Goal: Answer question/provide support: Share knowledge or assist other users

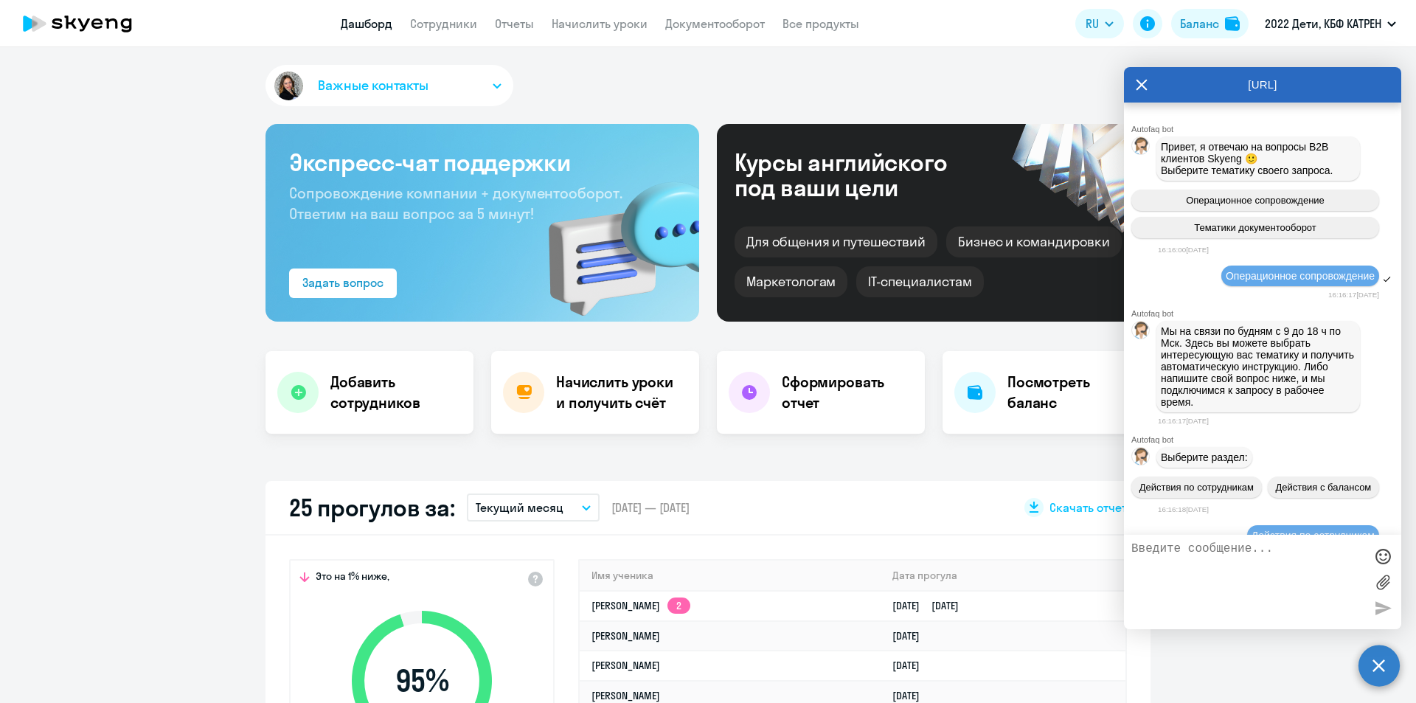
select select "30"
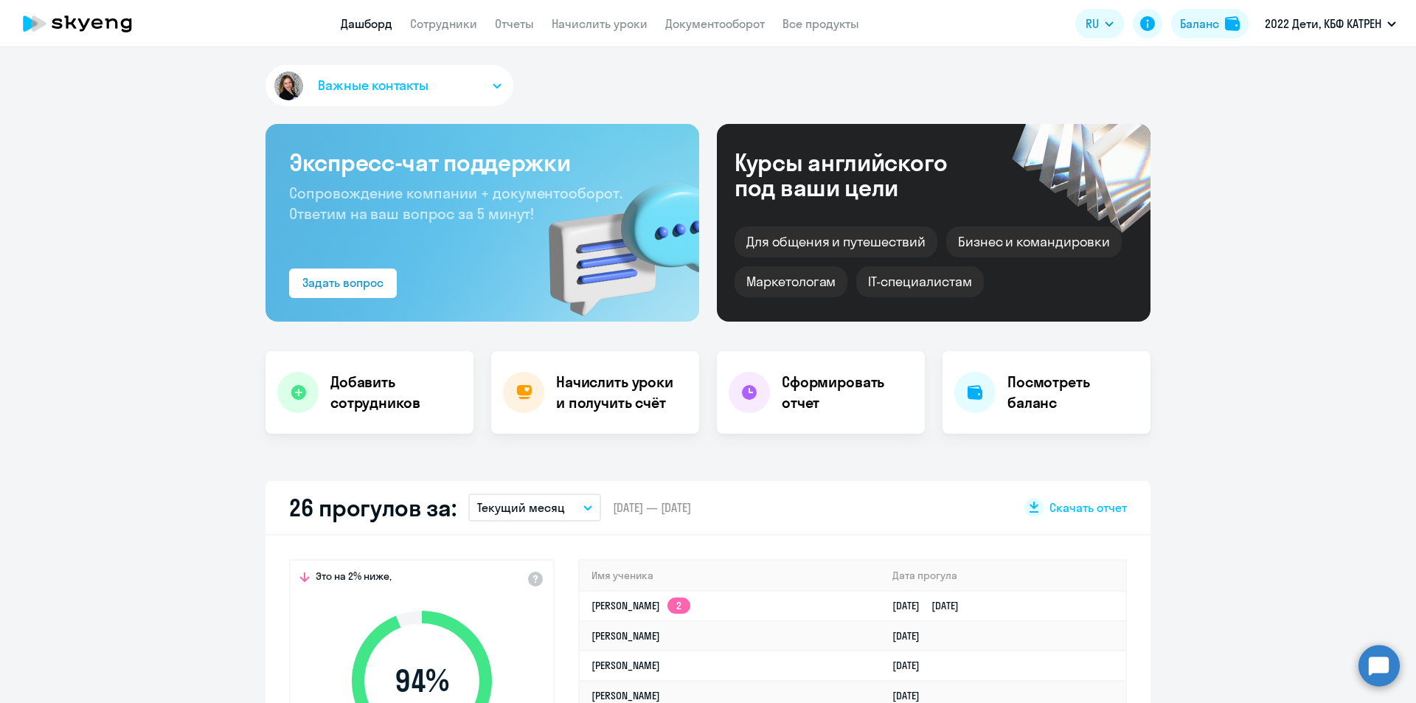
click at [1390, 669] on circle at bounding box center [1378, 664] width 41 height 41
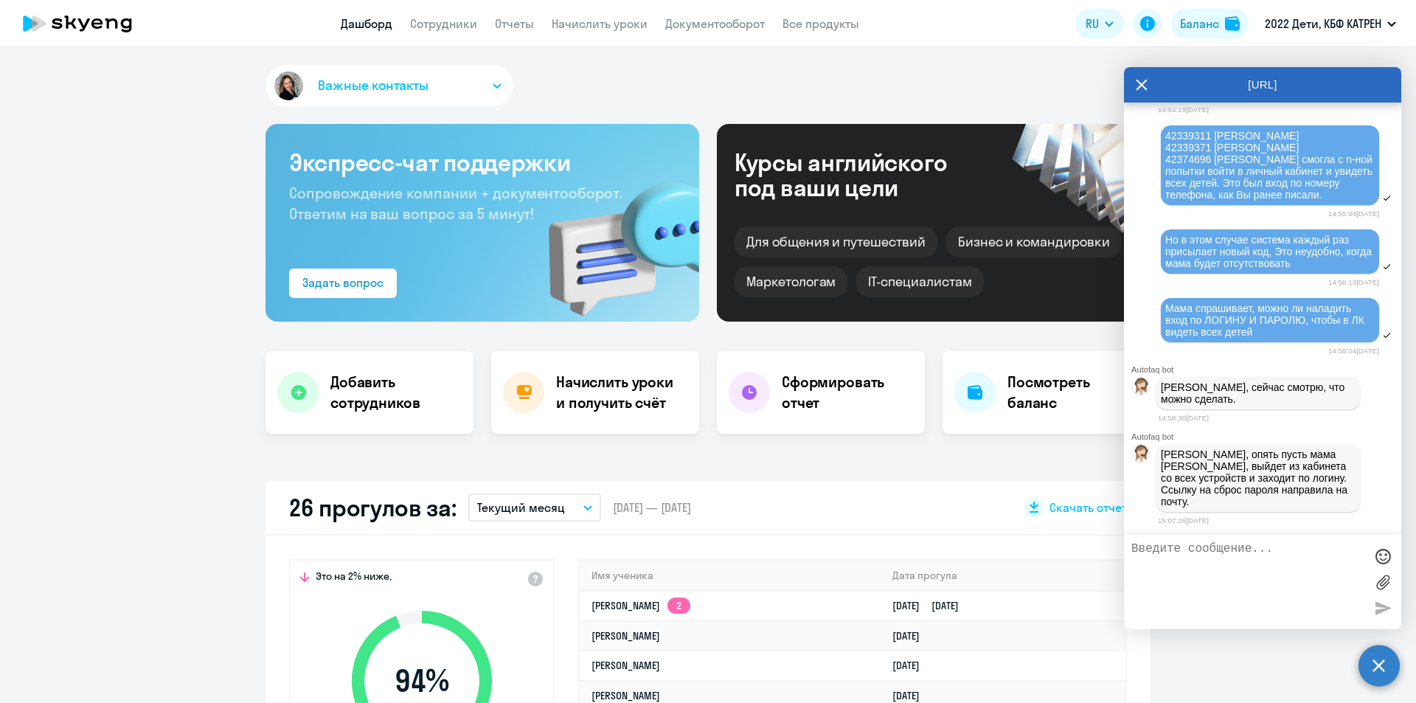
scroll to position [31400, 0]
select select "30"
drag, startPoint x: 1163, startPoint y: 490, endPoint x: 1200, endPoint y: 504, distance: 38.5
click at [1200, 504] on p "[PERSON_NAME], опять пусть мама [PERSON_NAME], выйдет из кабинета со всех устро…" at bounding box center [1257, 477] width 195 height 59
copy p "Ссылку на сброс пароля направила на почту"
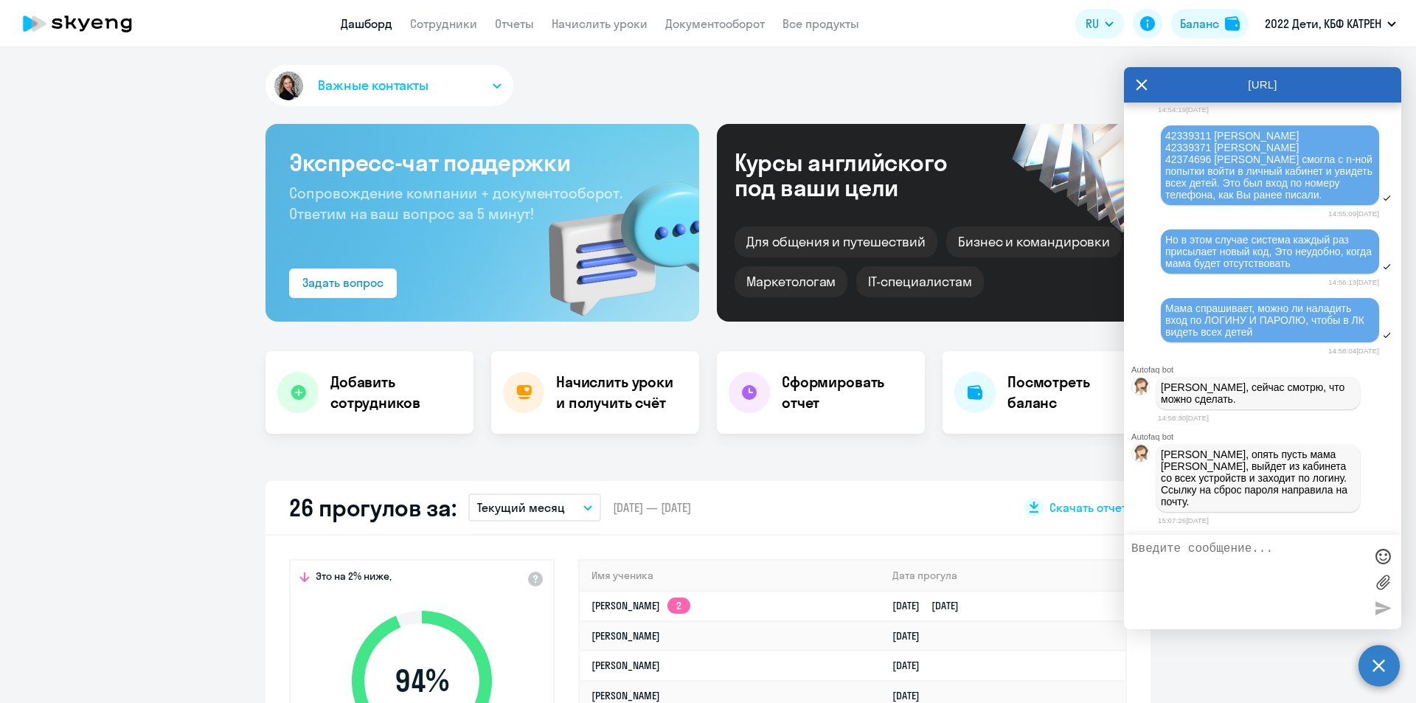
click at [1250, 546] on textarea at bounding box center [1247, 582] width 233 height 80
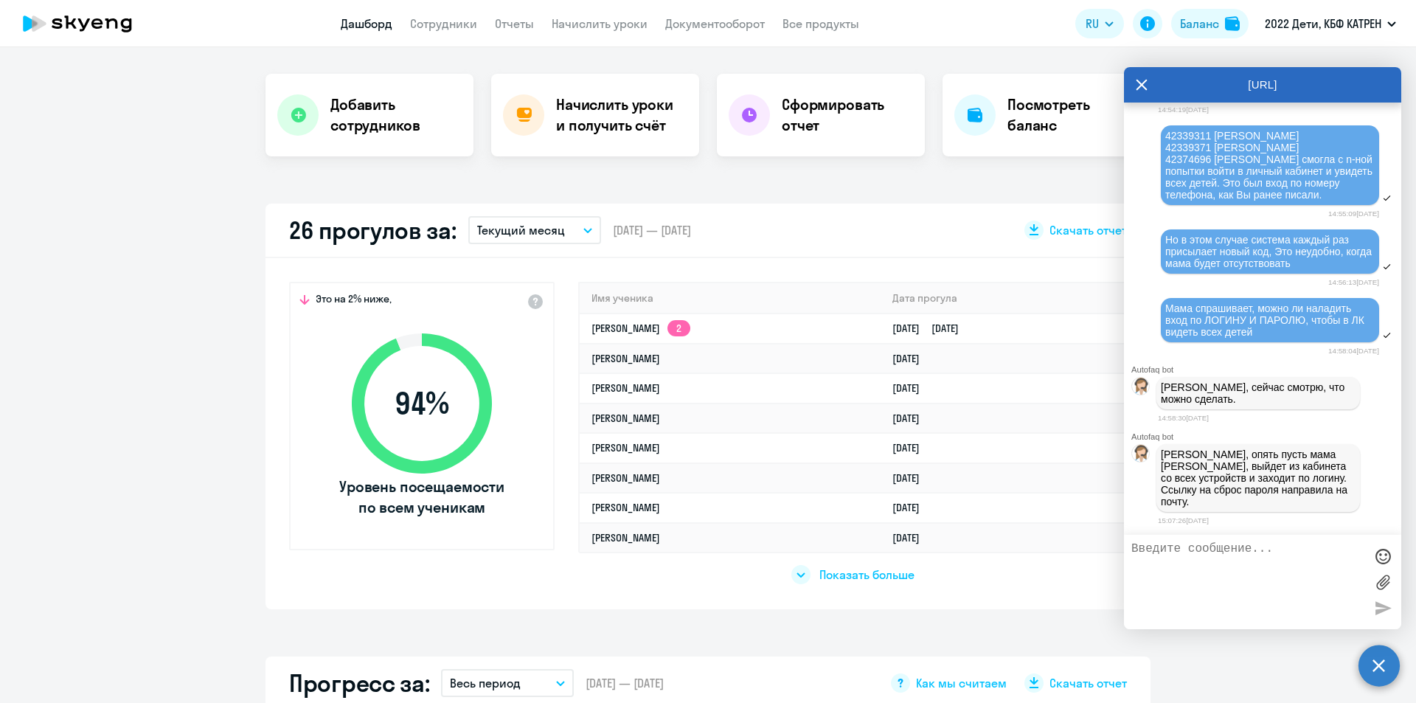
scroll to position [295, 0]
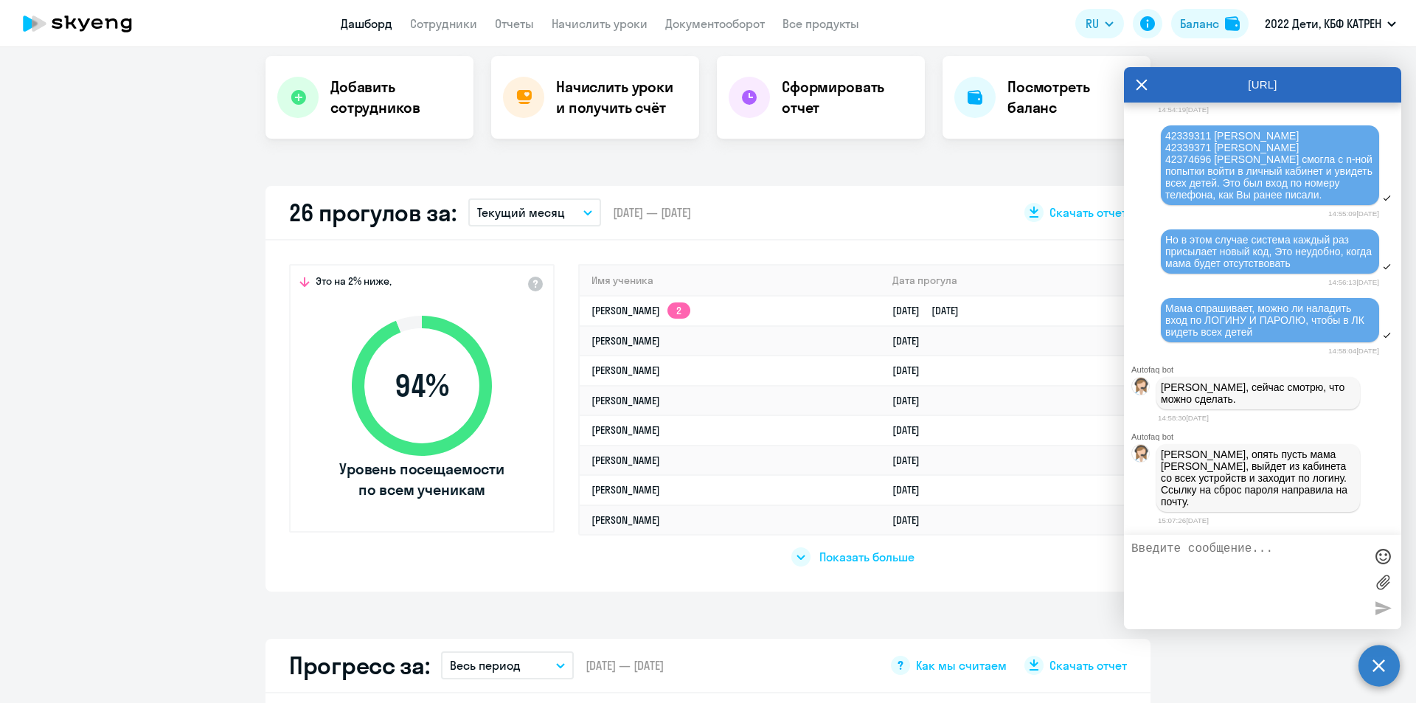
click at [1253, 560] on textarea at bounding box center [1247, 582] width 233 height 80
drag, startPoint x: 1301, startPoint y: 562, endPoint x: 1330, endPoint y: 563, distance: 29.5
click at [1330, 563] on textarea "пароль может остаться, который вводили ранее или его лучше поменять" at bounding box center [1247, 582] width 233 height 80
click at [1340, 565] on textarea "пароль может остаться, который вводили ранее или его поменять" at bounding box center [1247, 582] width 233 height 80
type textarea "пароль может остаться, который вводили ранее или его поменять?"
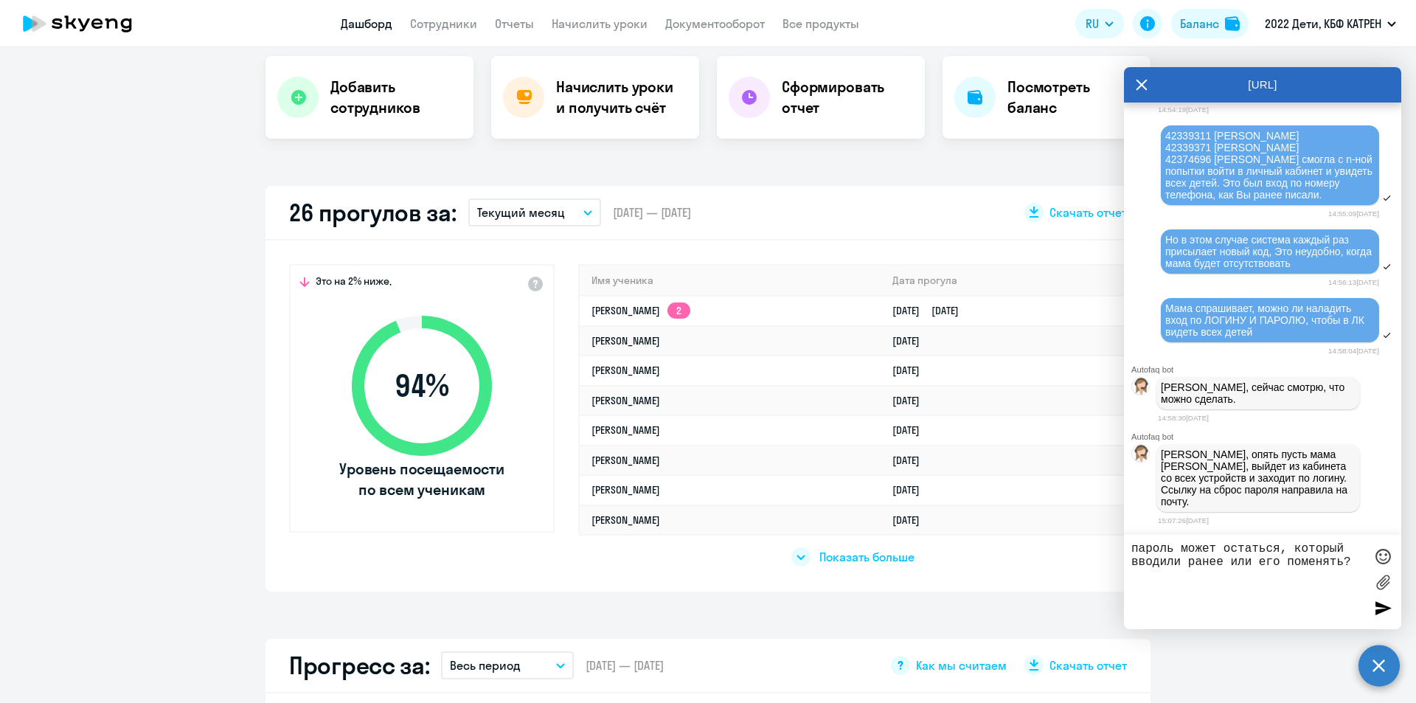
click at [1382, 604] on div at bounding box center [1382, 607] width 22 height 22
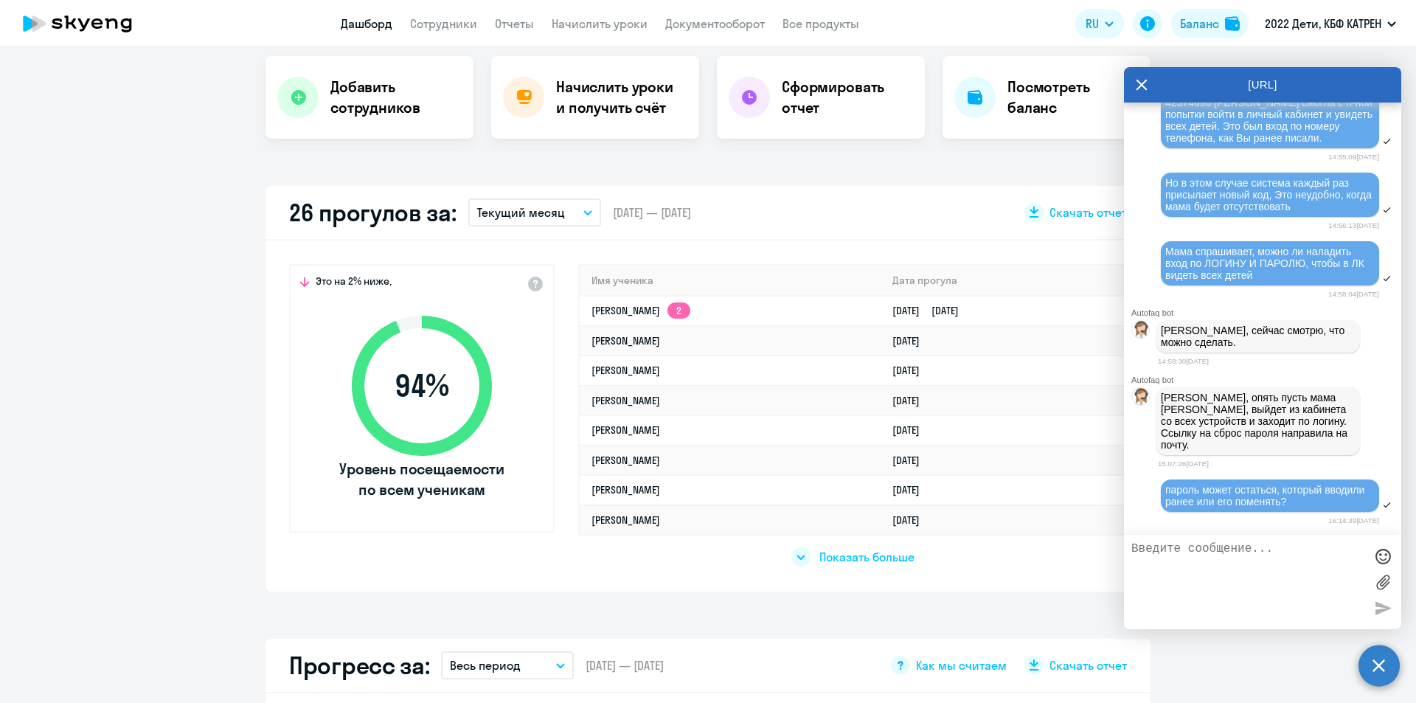
scroll to position [31456, 0]
click at [1234, 560] on textarea at bounding box center [1247, 582] width 233 height 80
click at [367, 23] on link "Дашборд" at bounding box center [367, 23] width 52 height 15
click at [439, 29] on link "Сотрудники" at bounding box center [443, 23] width 67 height 15
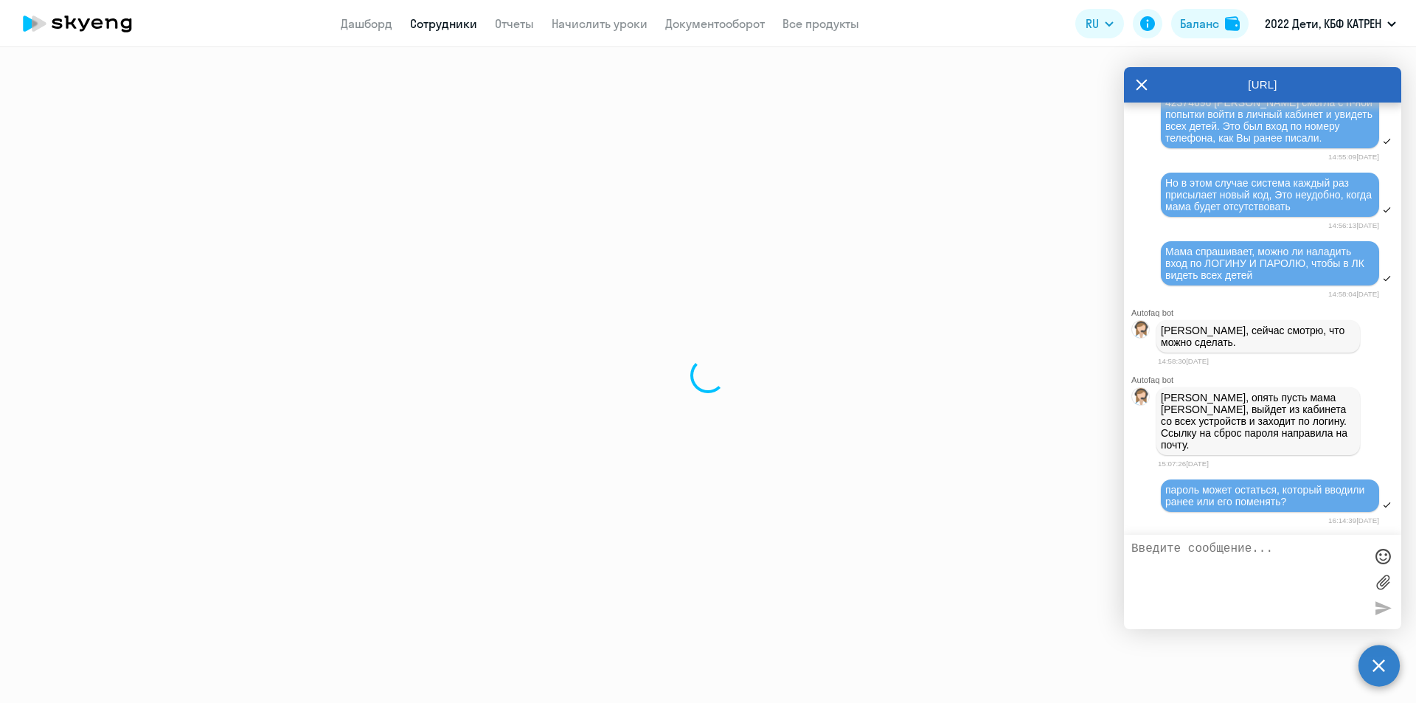
select select "30"
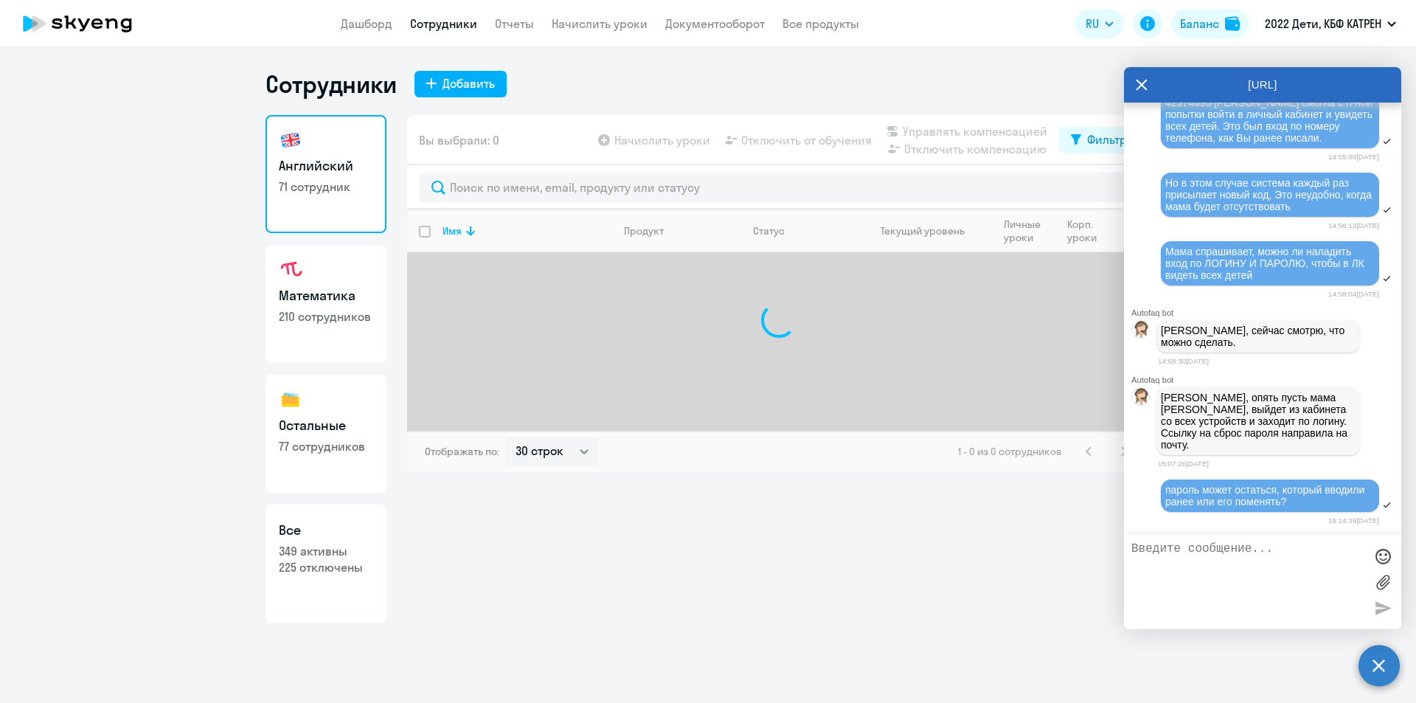
click at [328, 561] on p "225 отключены" at bounding box center [326, 567] width 94 height 16
select select "30"
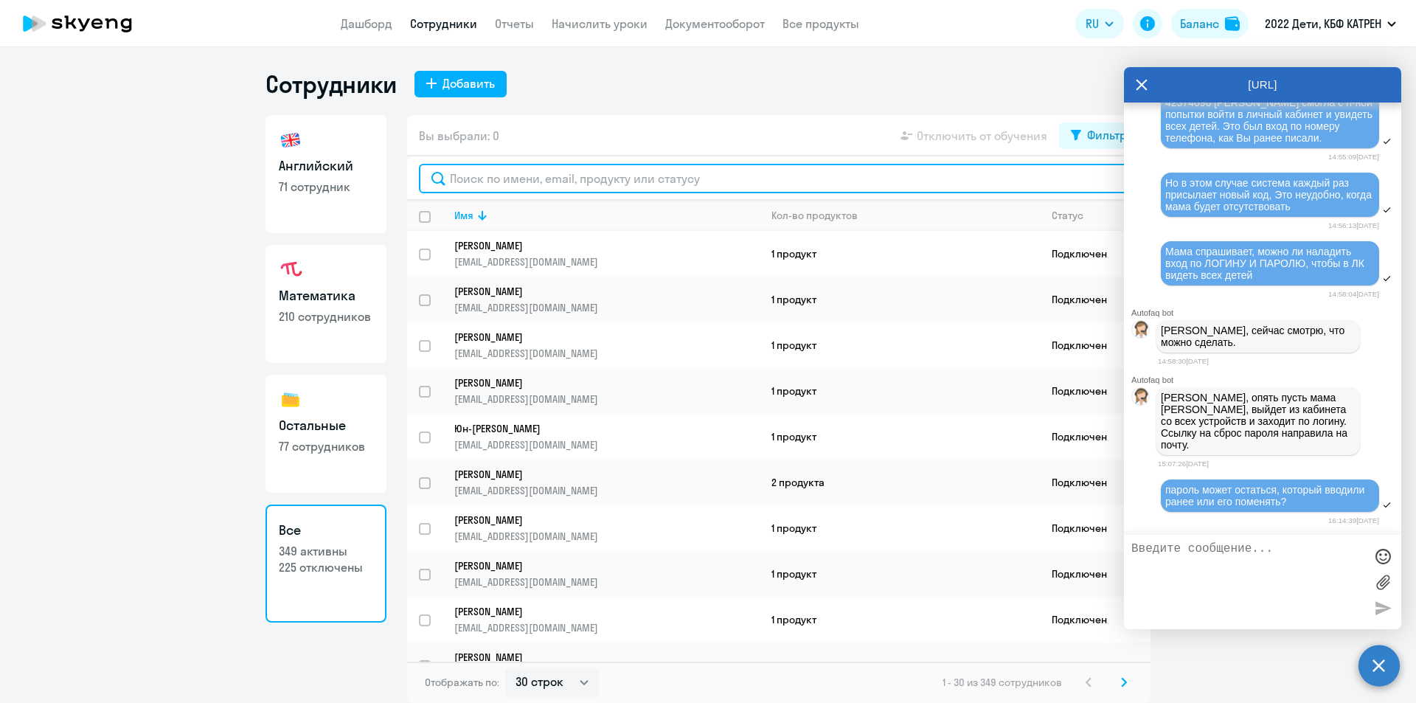
click at [524, 181] on input "text" at bounding box center [779, 178] width 720 height 29
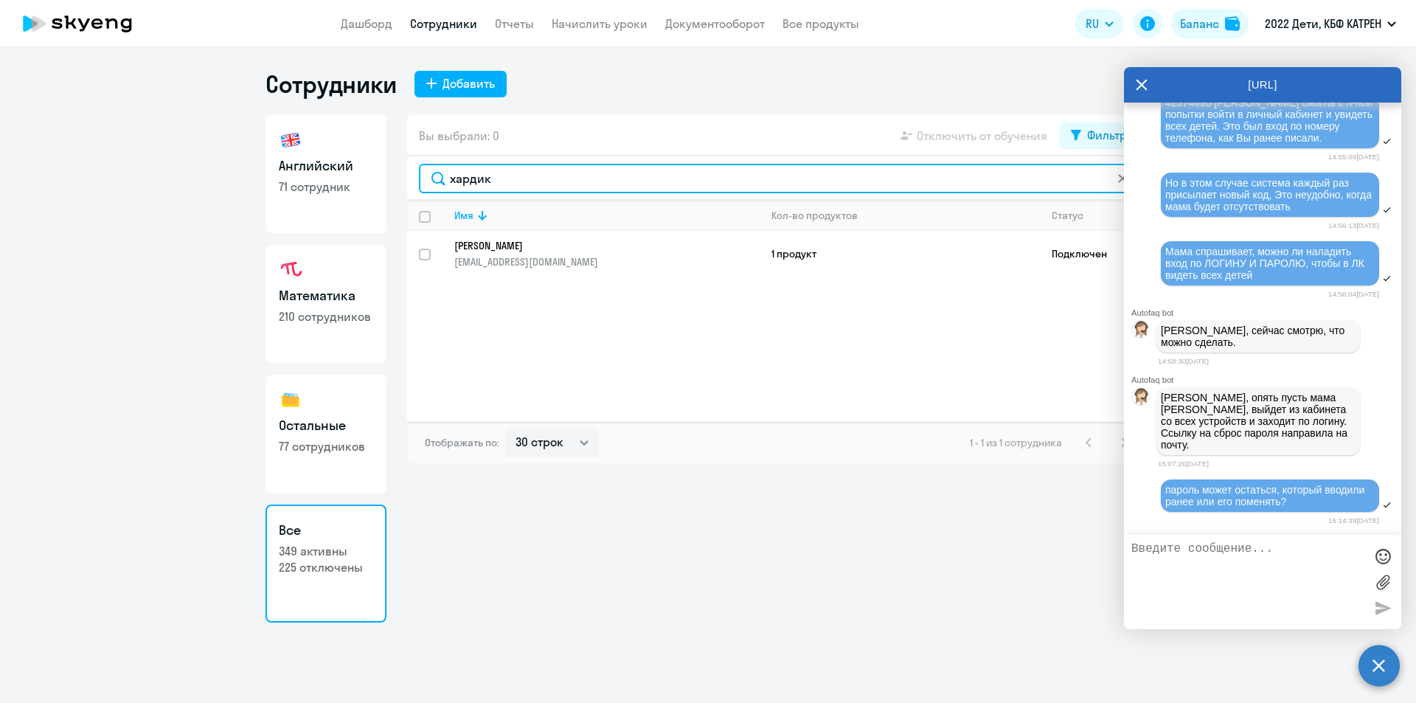
type input "хардик"
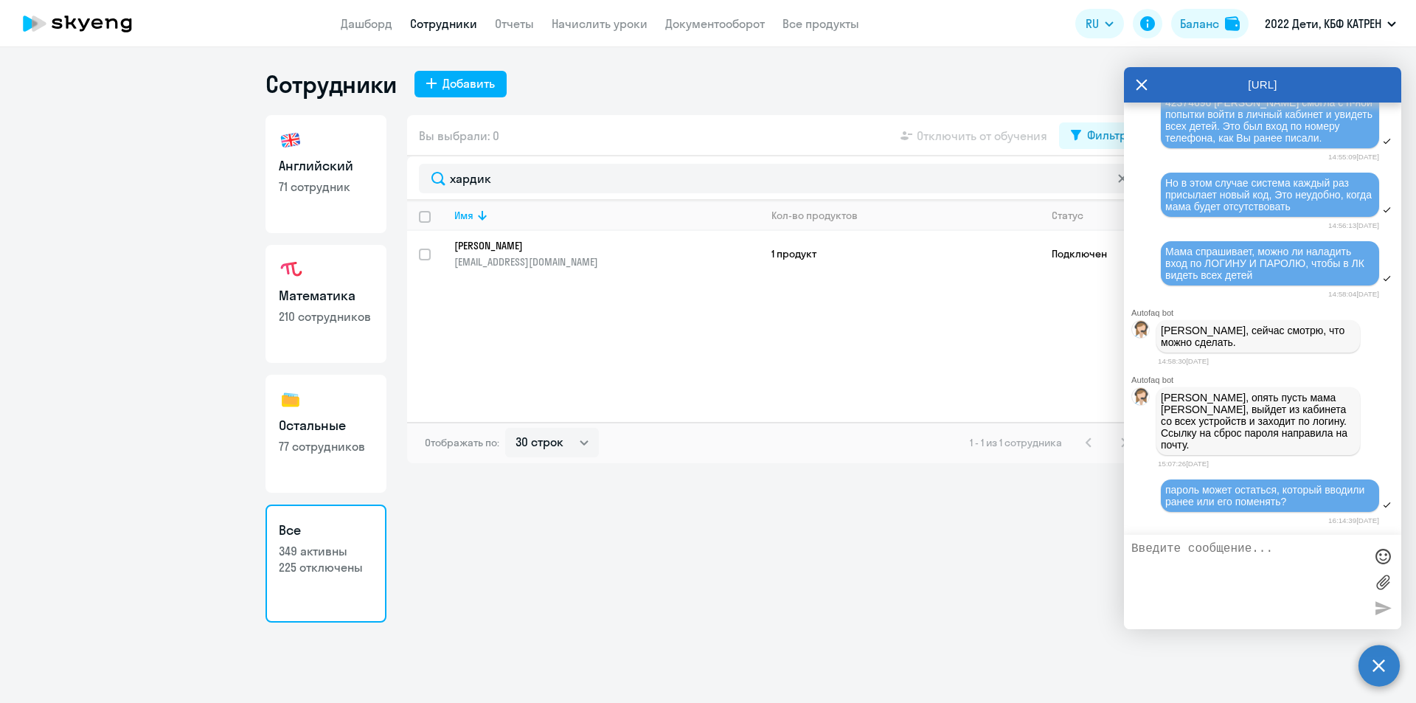
click at [516, 251] on p "Хардикова Карина Дмитриевна" at bounding box center [596, 245] width 285 height 13
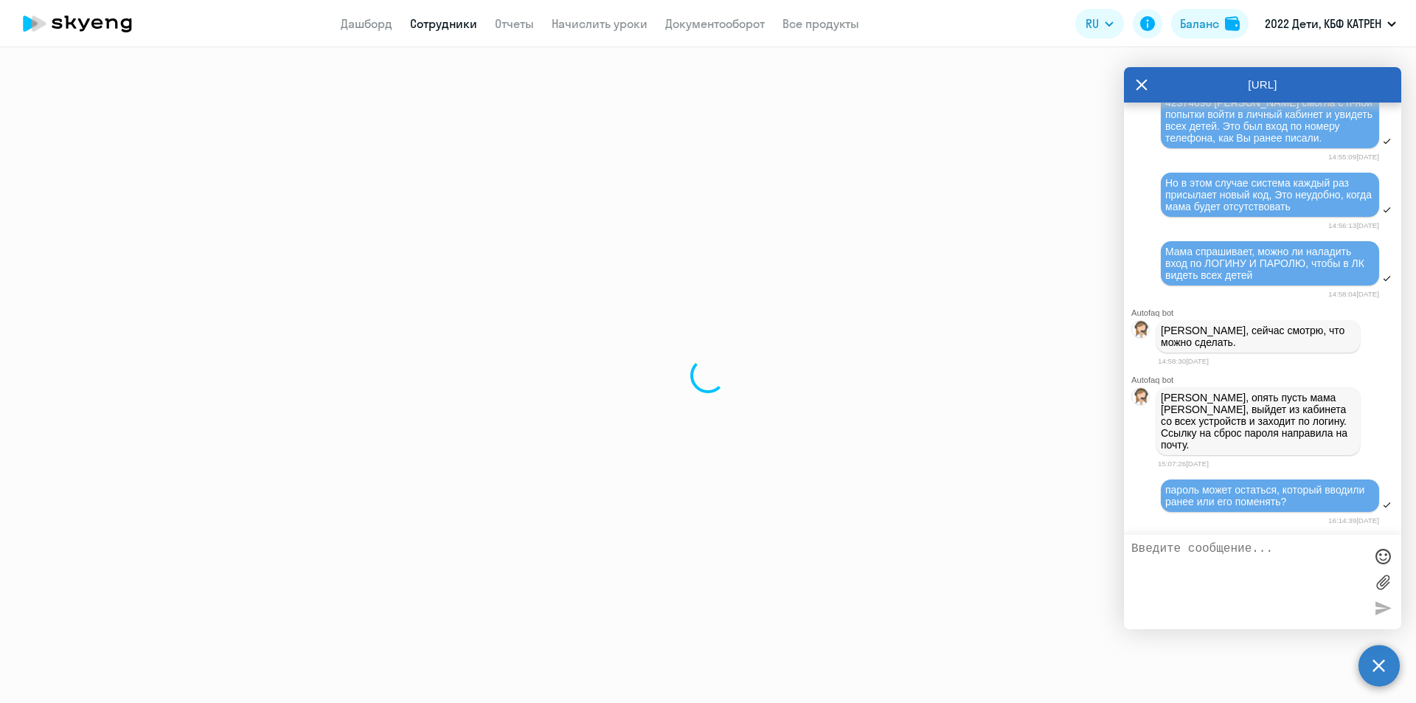
select select "others"
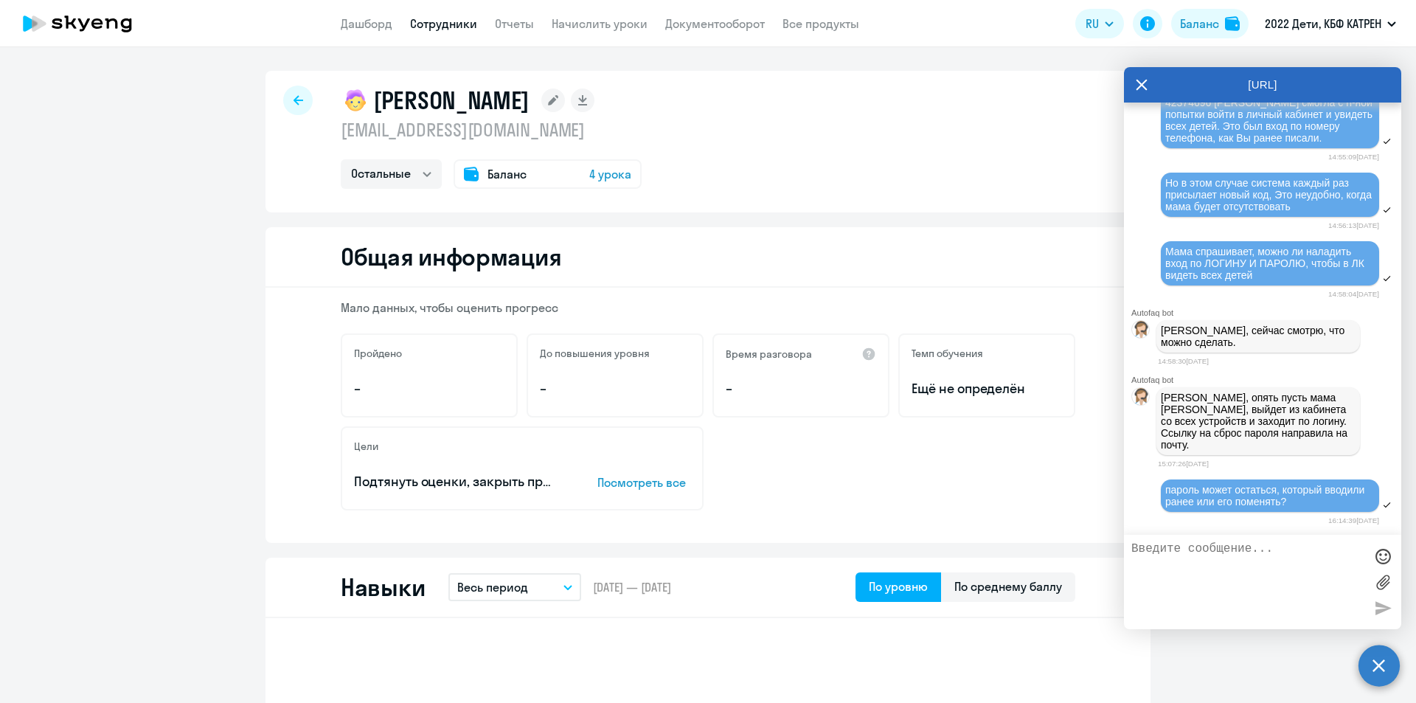
select select "30"
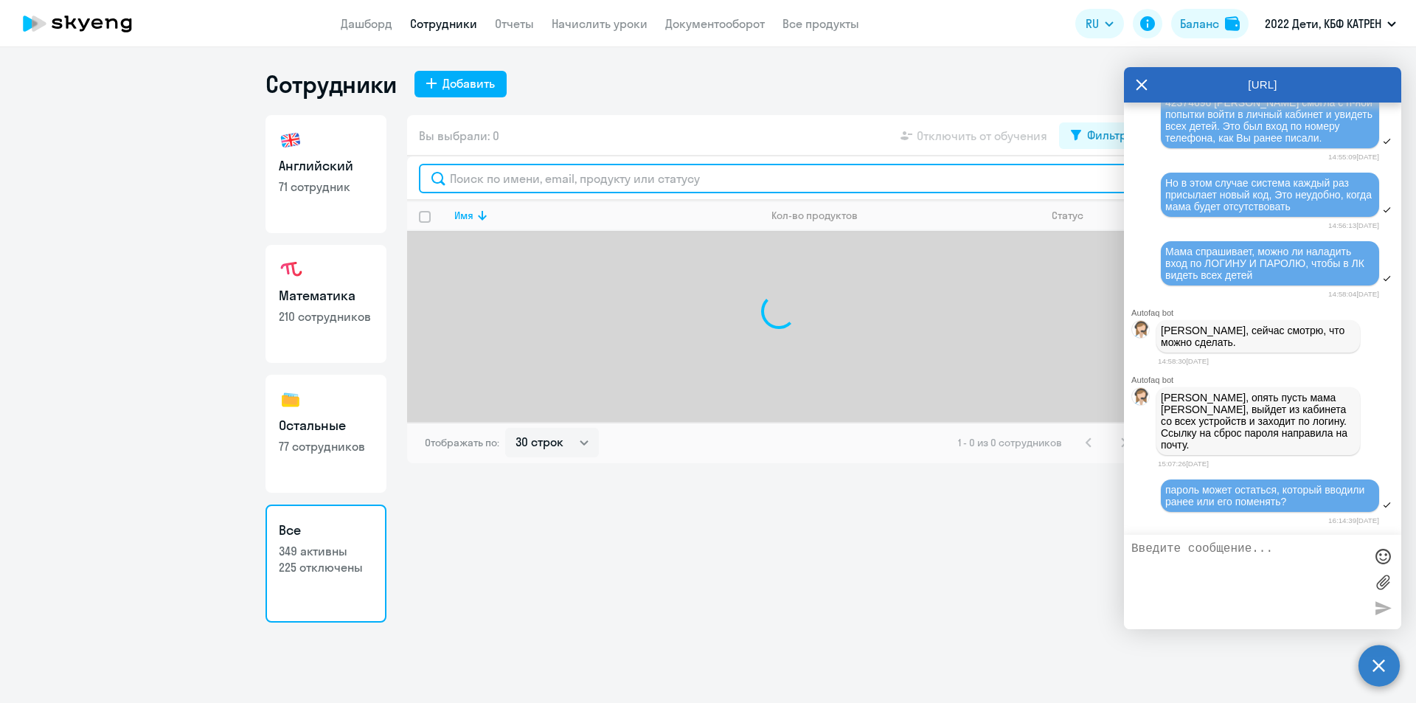
click at [515, 173] on input "text" at bounding box center [779, 178] width 720 height 29
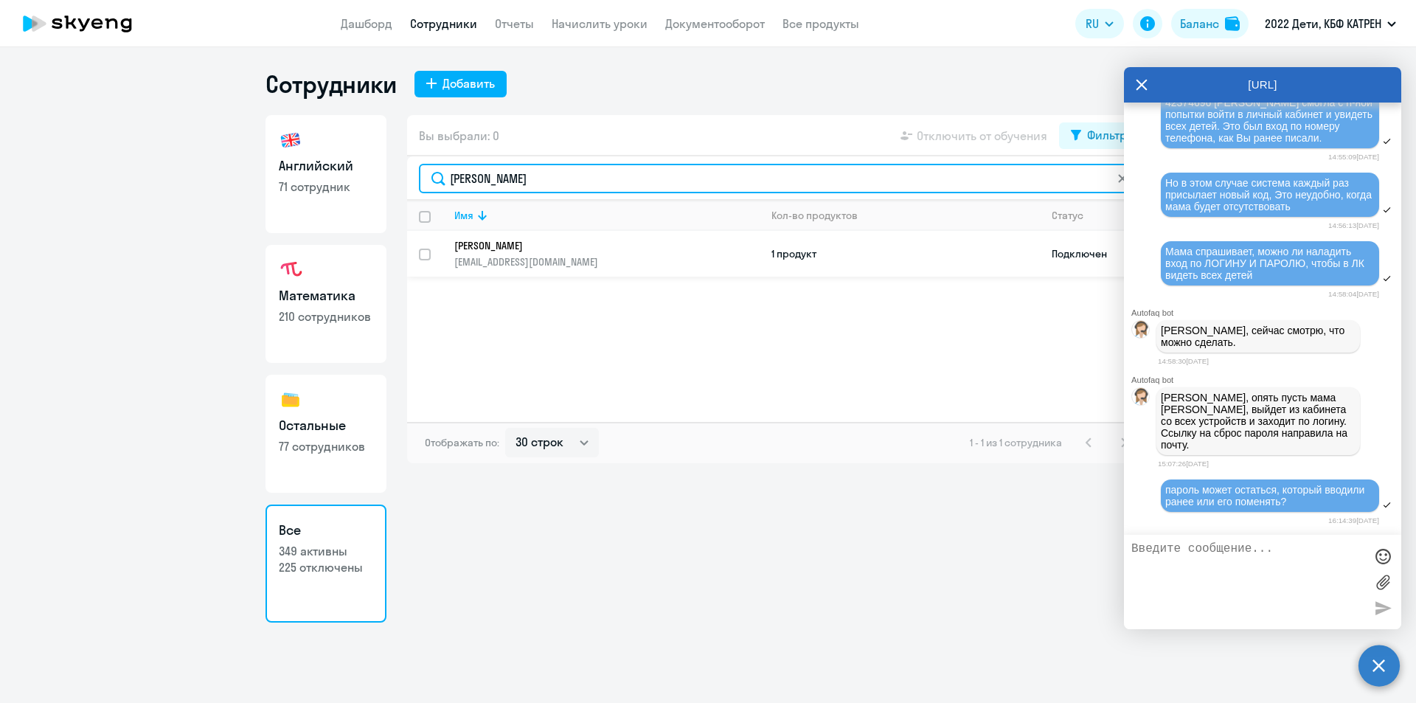
type input "рюмшин"
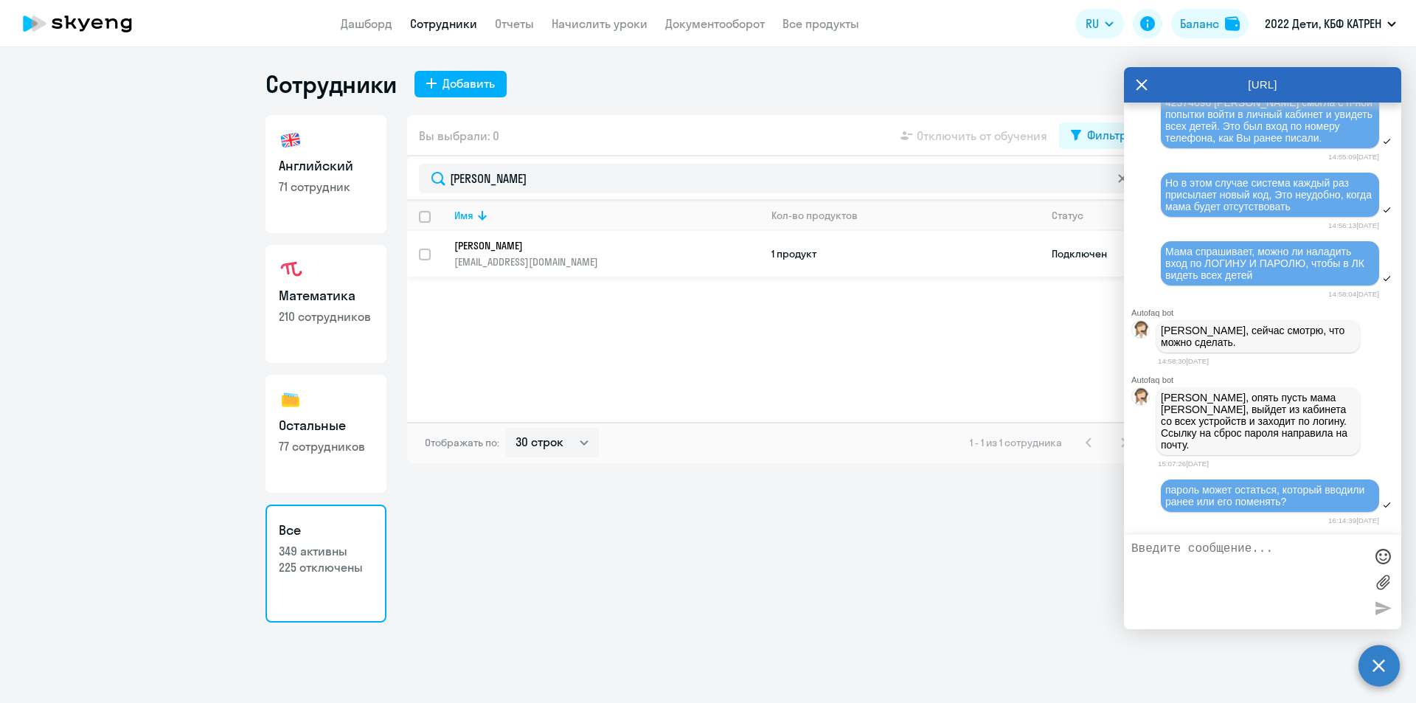
click at [498, 256] on p "mar_gera@mail.ru" at bounding box center [606, 261] width 304 height 13
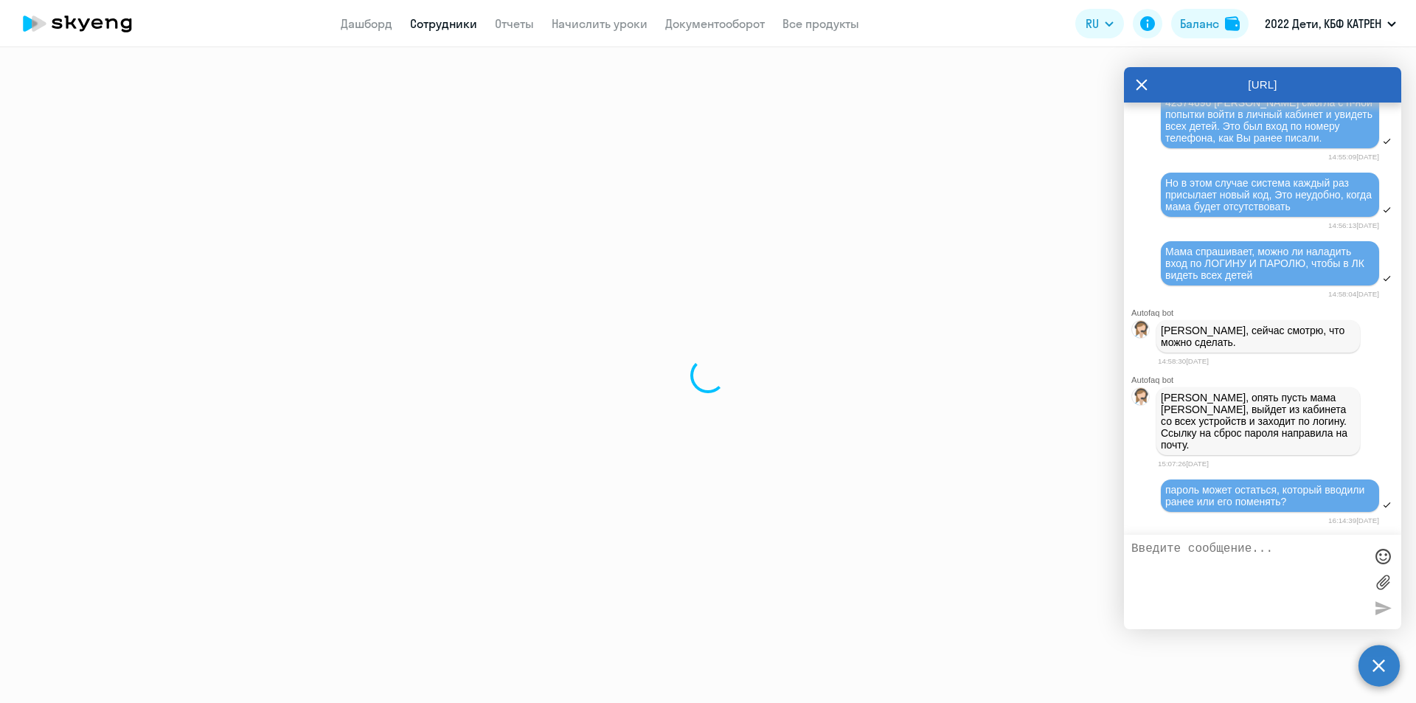
select select "math"
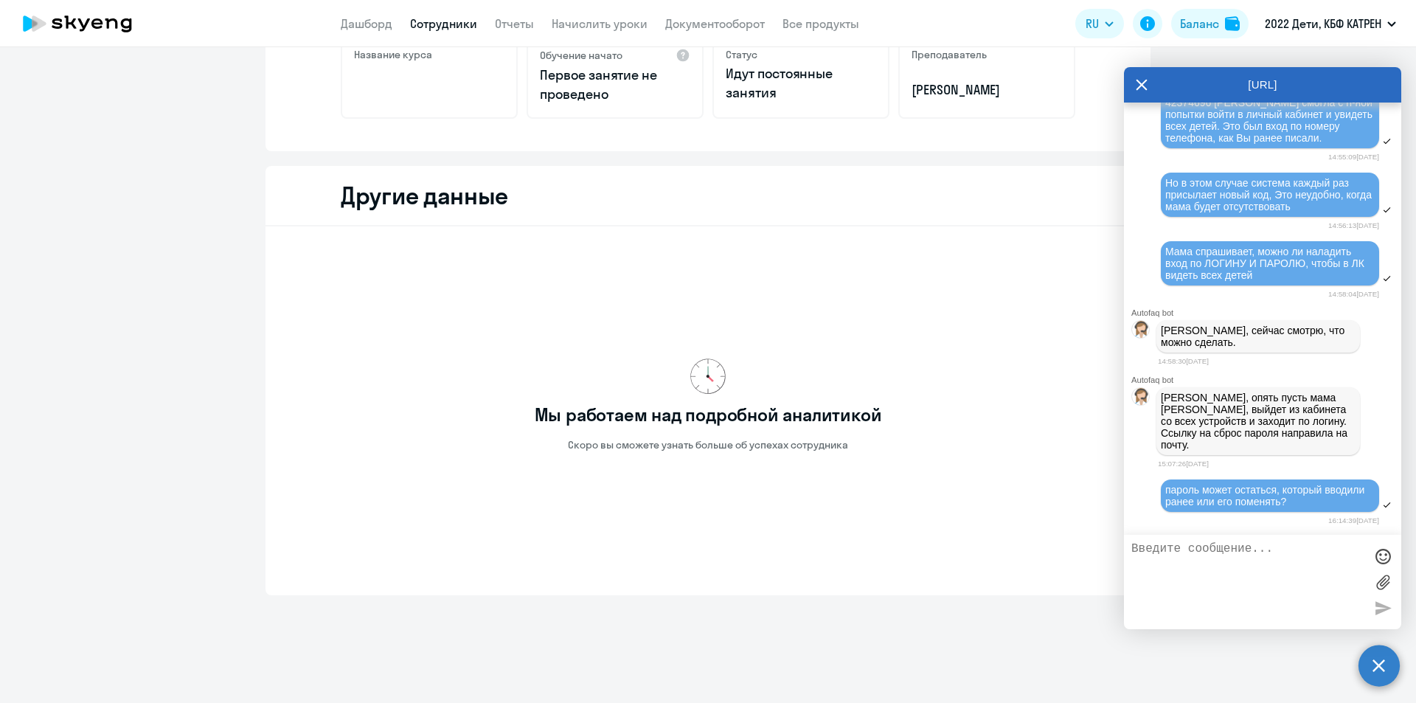
scroll to position [31456, 0]
click at [1232, 560] on textarea at bounding box center [1247, 582] width 233 height 80
paste textarea "ВЫБРАТЬ ВРУЧНУЮ МУЖЧИНУ СРЕДНИХ ЛЕТ. ВРЕМЯ: Понедельник, среда, воскресенье с 1…"
click at [1129, 546] on div "ВЫБРАТЬ ВРУЧНУЮ МУЖЧИНУ СРЕДНИХ ЛЕТ. ВРЕМЯ: Понедельник, среда, воскресенье с 1…" at bounding box center [1262, 582] width 277 height 94
click at [1131, 548] on textarea "ВЫБРАТЬ ВРУЧНУЮ МУЖЧИНУ СРЕДНИХ ЛЕТ. ВРЕМЯ: Понедельник, среда, воскресенье с 1…" at bounding box center [1247, 582] width 233 height 80
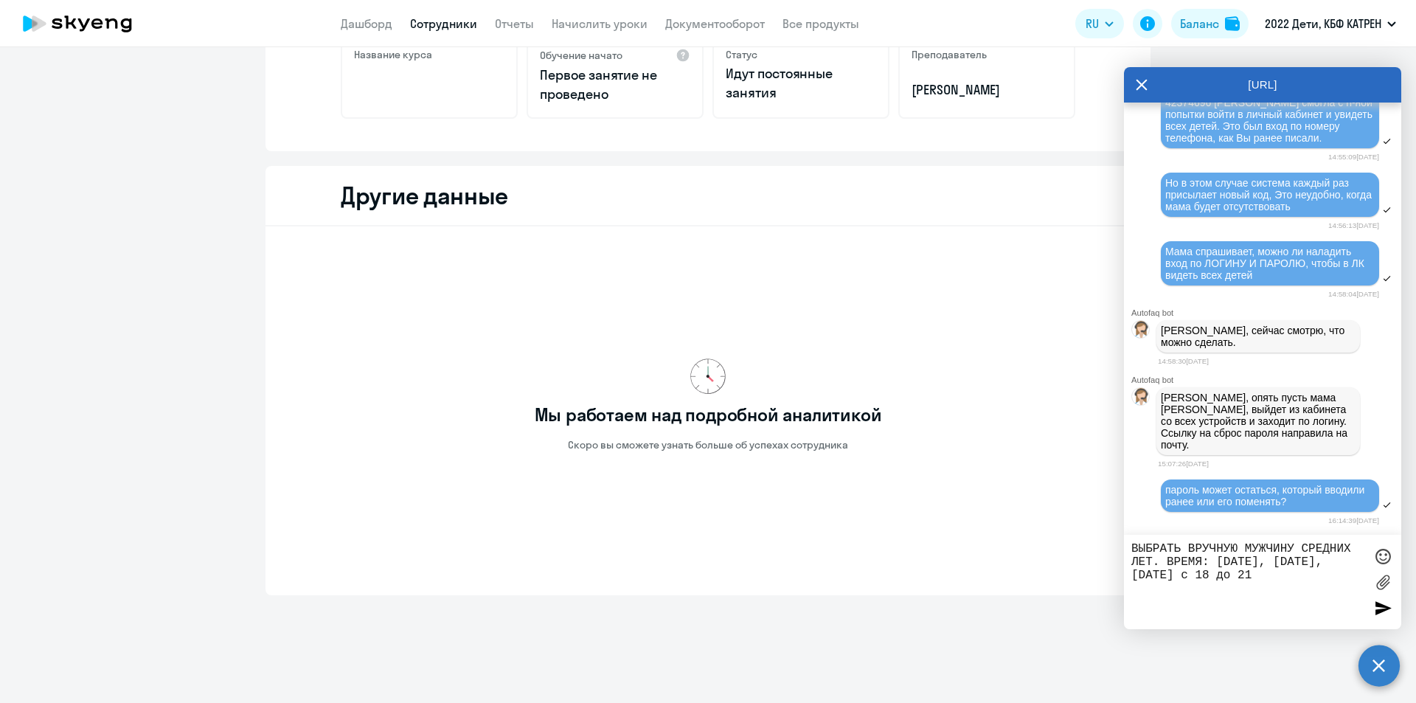
paste textarea "3680398"
click at [1141, 573] on textarea "3680398 Кожевников Родион. ВЫБРАТЬ ВРУЧНУЮ МУЖЧИНУ СРЕДНИХ ЛЕТ. ВРЕМЯ: Понедель…" at bounding box center [1247, 582] width 233 height 80
click at [1298, 594] on textarea "3680398 Кожевников Родион. ВЫБРАТЬ ВРУЧНУЮ МУЖЧИНУ СРЕДНИХ ЛЕТ. ВРЕМЯ: Понедель…" at bounding box center [1247, 582] width 233 height 80
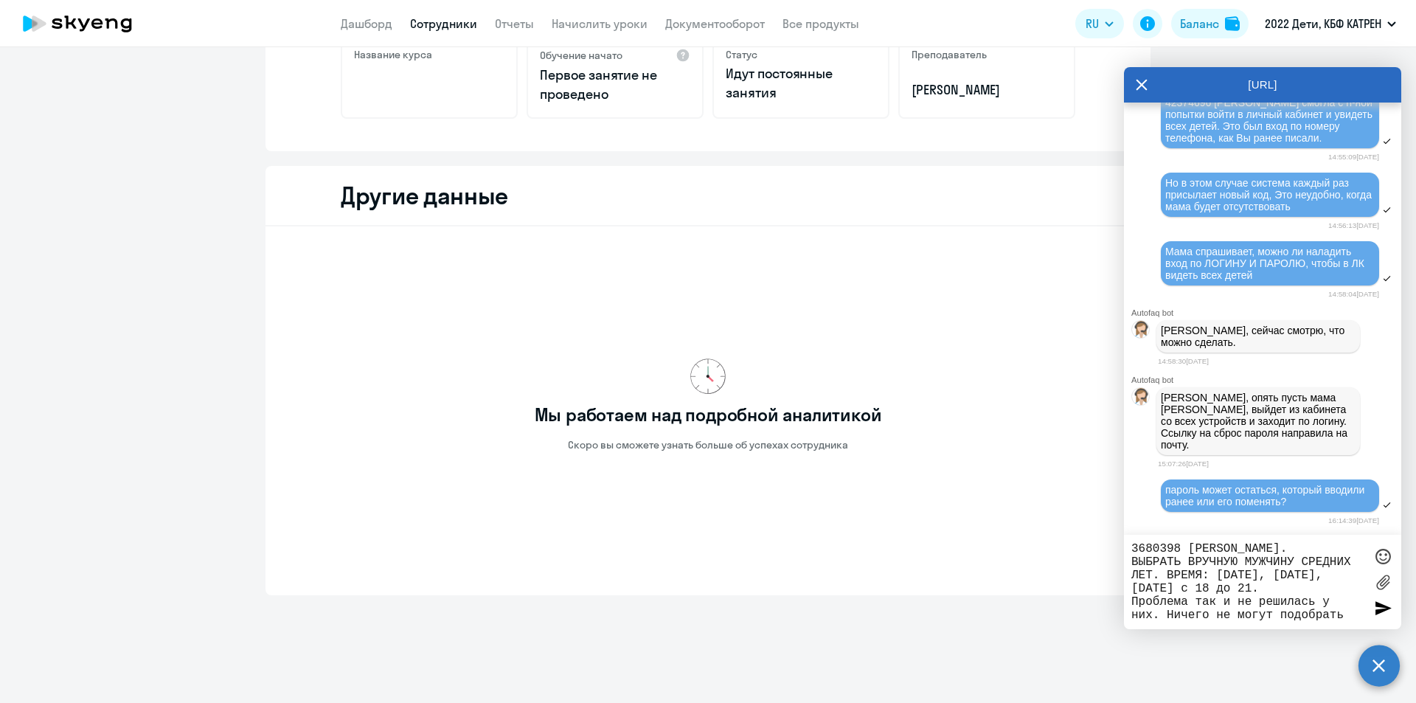
click at [1378, 556] on div at bounding box center [1382, 556] width 22 height 22
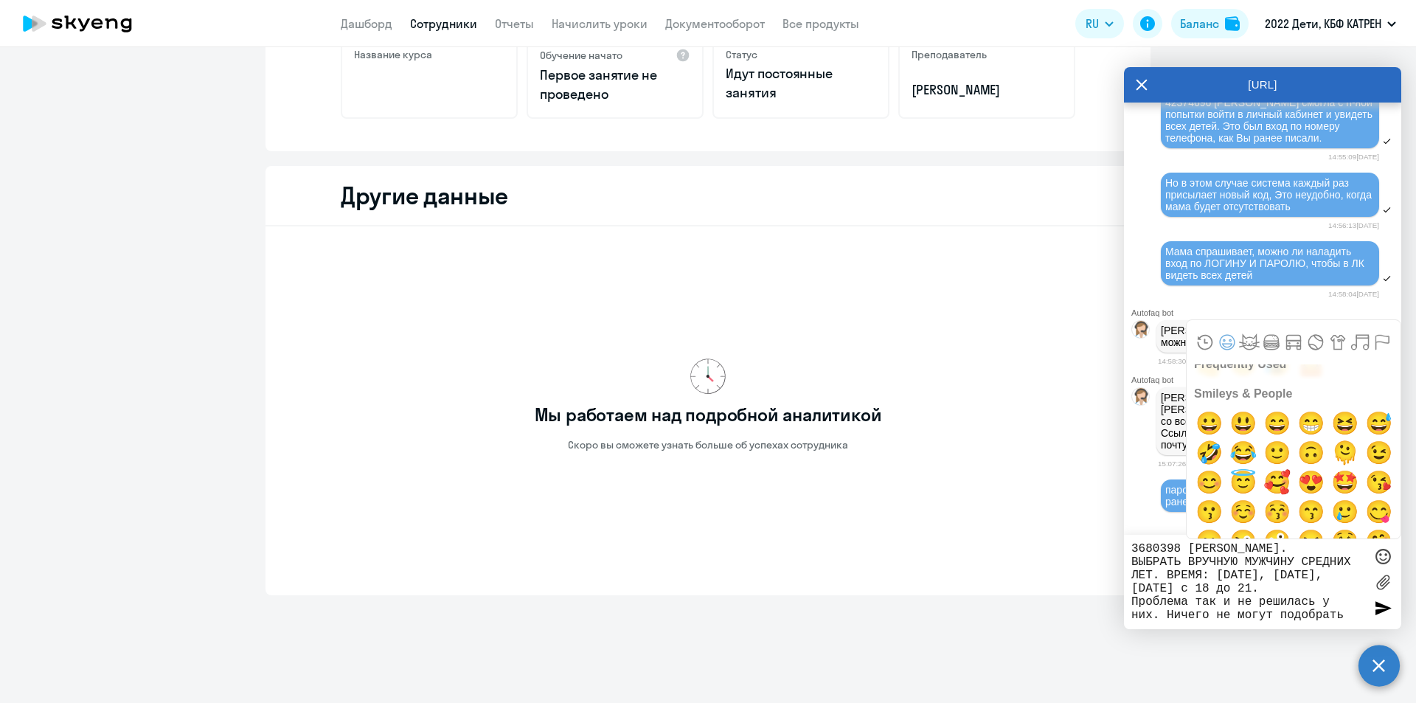
scroll to position [147, 0]
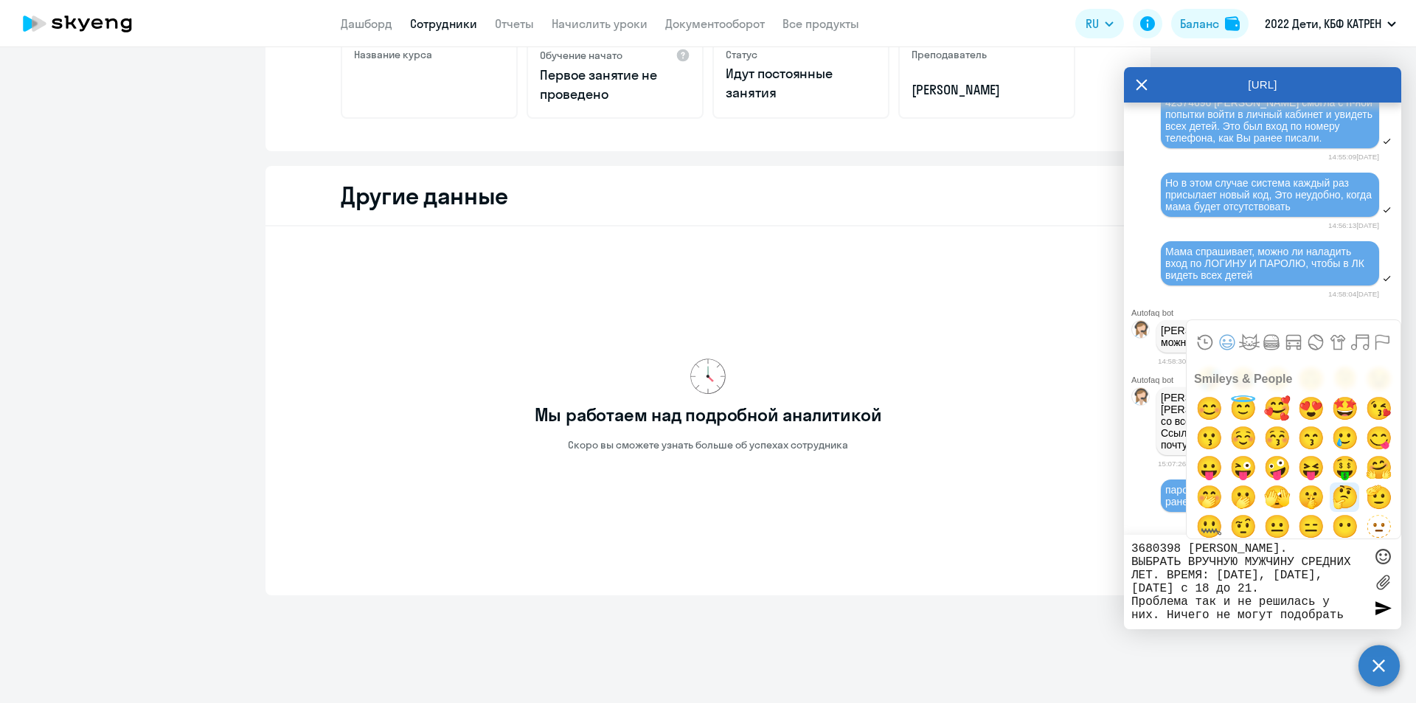
click at [1335, 493] on span "🤔" at bounding box center [1344, 496] width 35 height 29
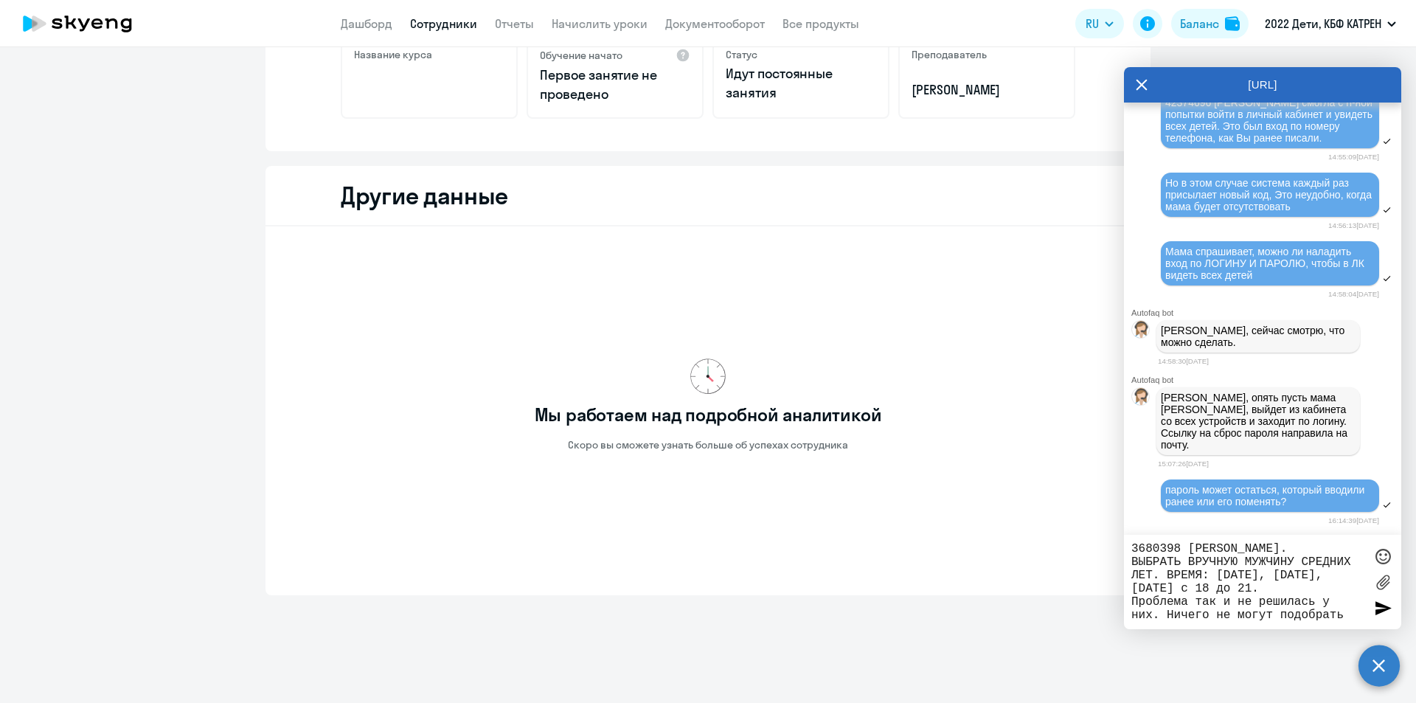
click at [1381, 554] on div at bounding box center [1382, 556] width 22 height 22
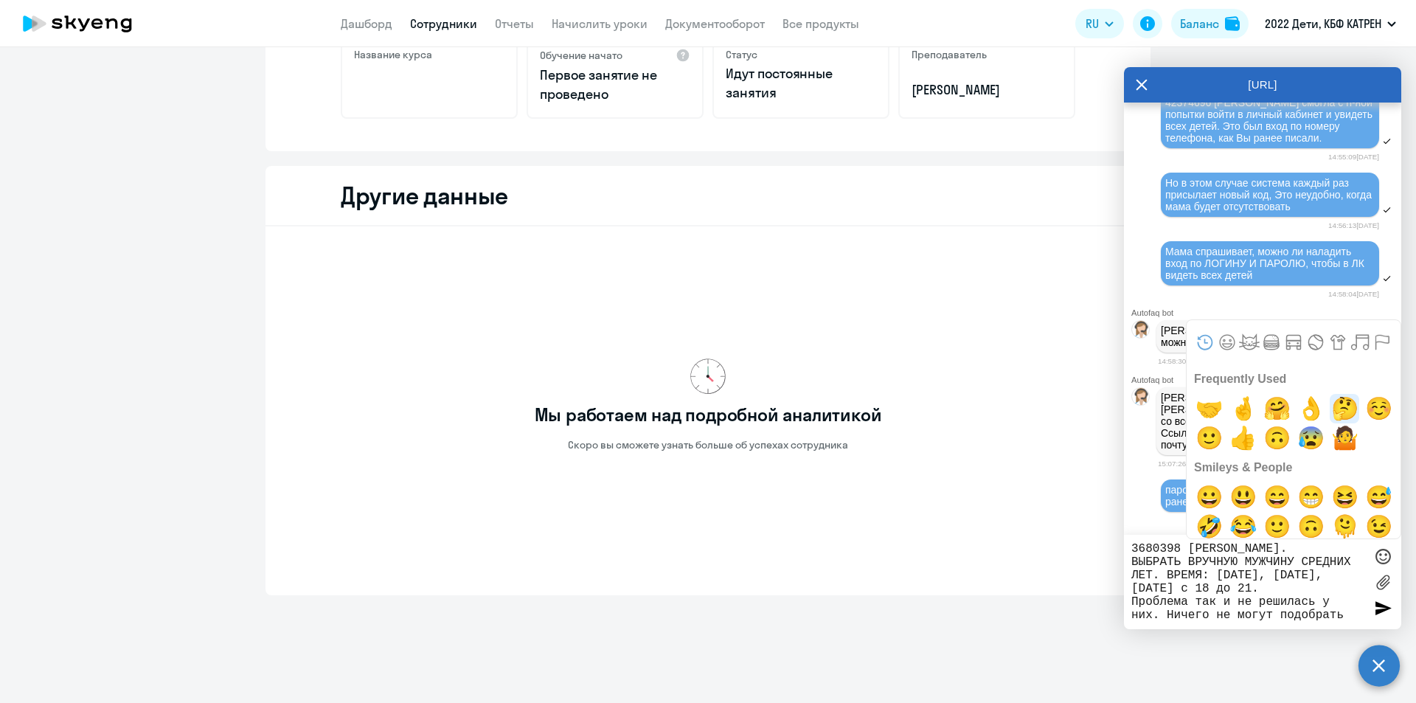
click at [1337, 408] on span "🤔" at bounding box center [1344, 408] width 35 height 29
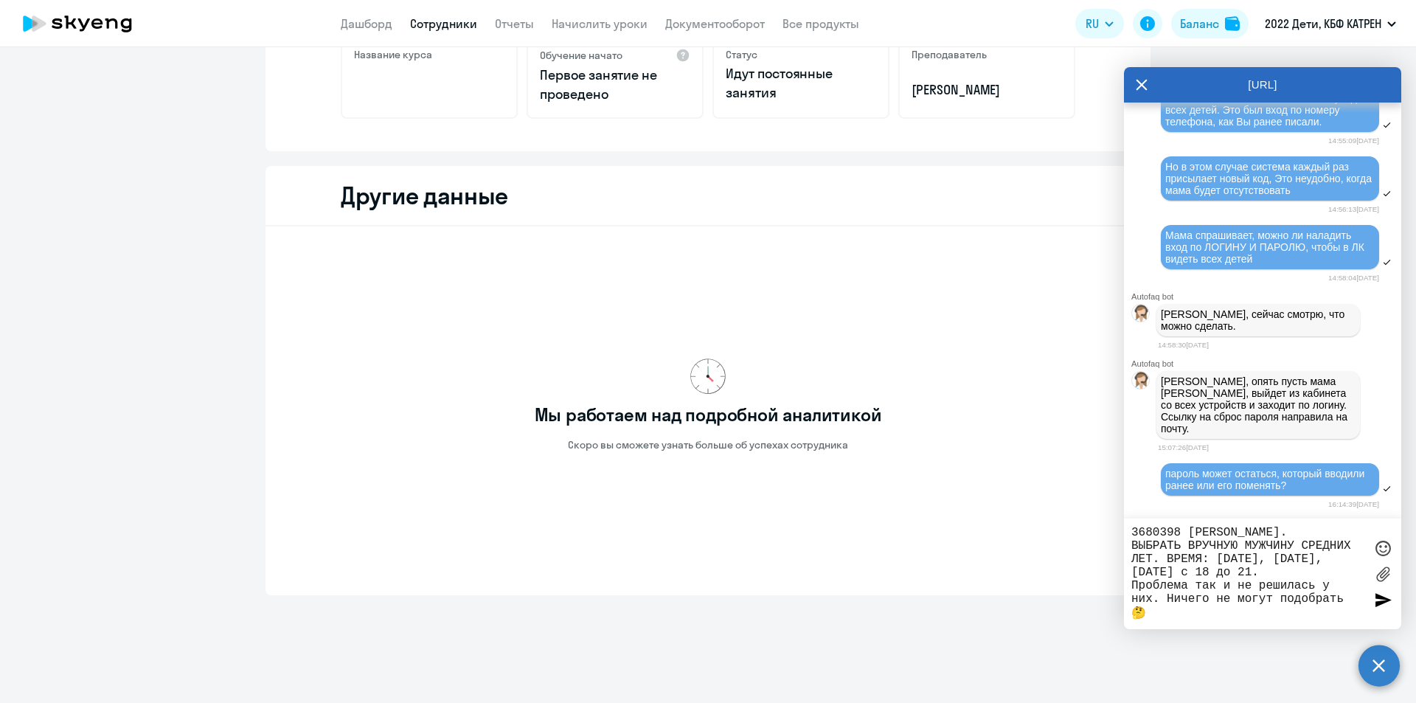
click at [1245, 546] on textarea "3680398 Кожевников Родион. ВЫБРАТЬ ВРУЧНУЮ МУЖЧИНУ СРЕДНИХ ЛЕТ. ВРЕМЯ: Понедель…" at bounding box center [1247, 574] width 233 height 96
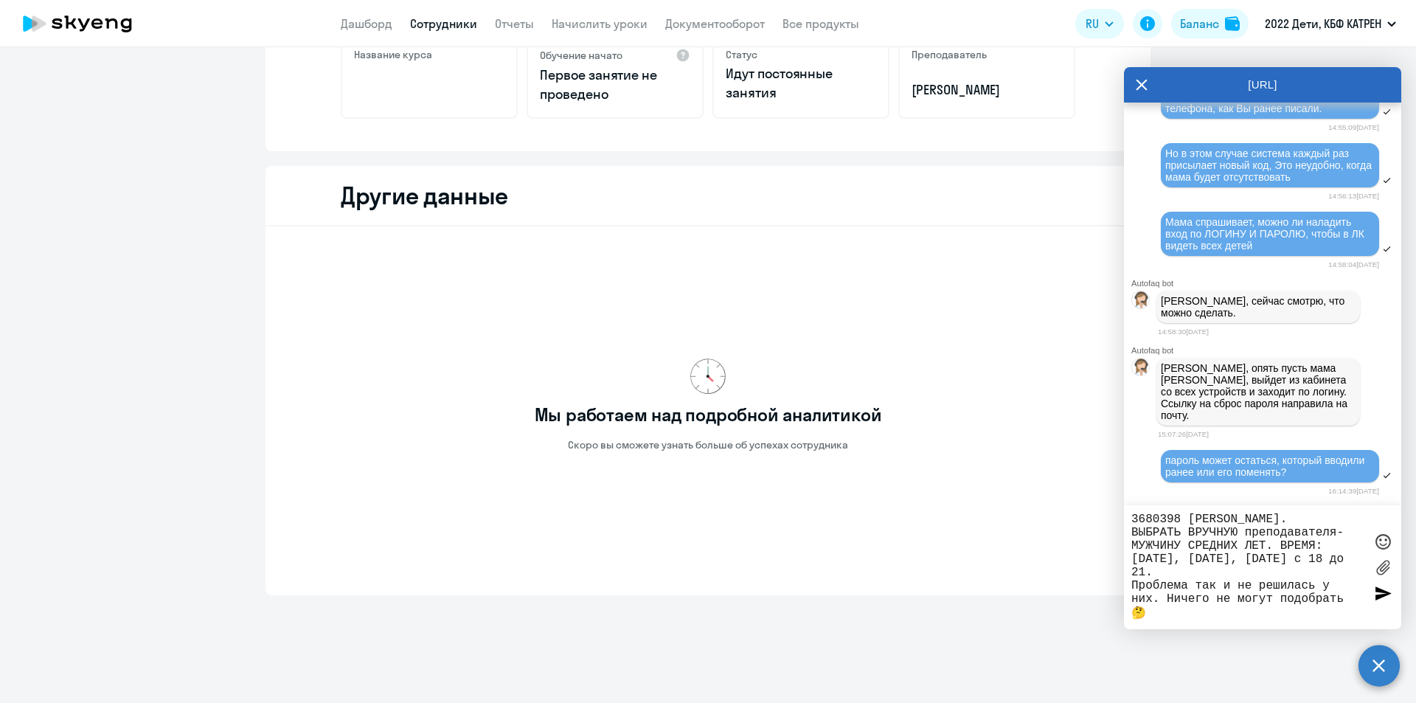
drag, startPoint x: 1248, startPoint y: 529, endPoint x: 1334, endPoint y: 529, distance: 85.5
click at [1334, 529] on textarea "3680398 Кожевников Родион. ВЫБРАТЬ ВРУЧНУЮ преподавателя-МУЖЧИНУ СРЕДНИХ ЛЕТ. В…" at bounding box center [1247, 566] width 233 height 109
type textarea "3680398 Кожевников Родион. ВЫБРАТЬ ВРУЧНУЮ ПРЕПОДАВАТЕЛЯ-МУЖЧИНУ СРЕДНИХ ЛЕТ. В…"
click at [1377, 592] on div at bounding box center [1382, 593] width 22 height 22
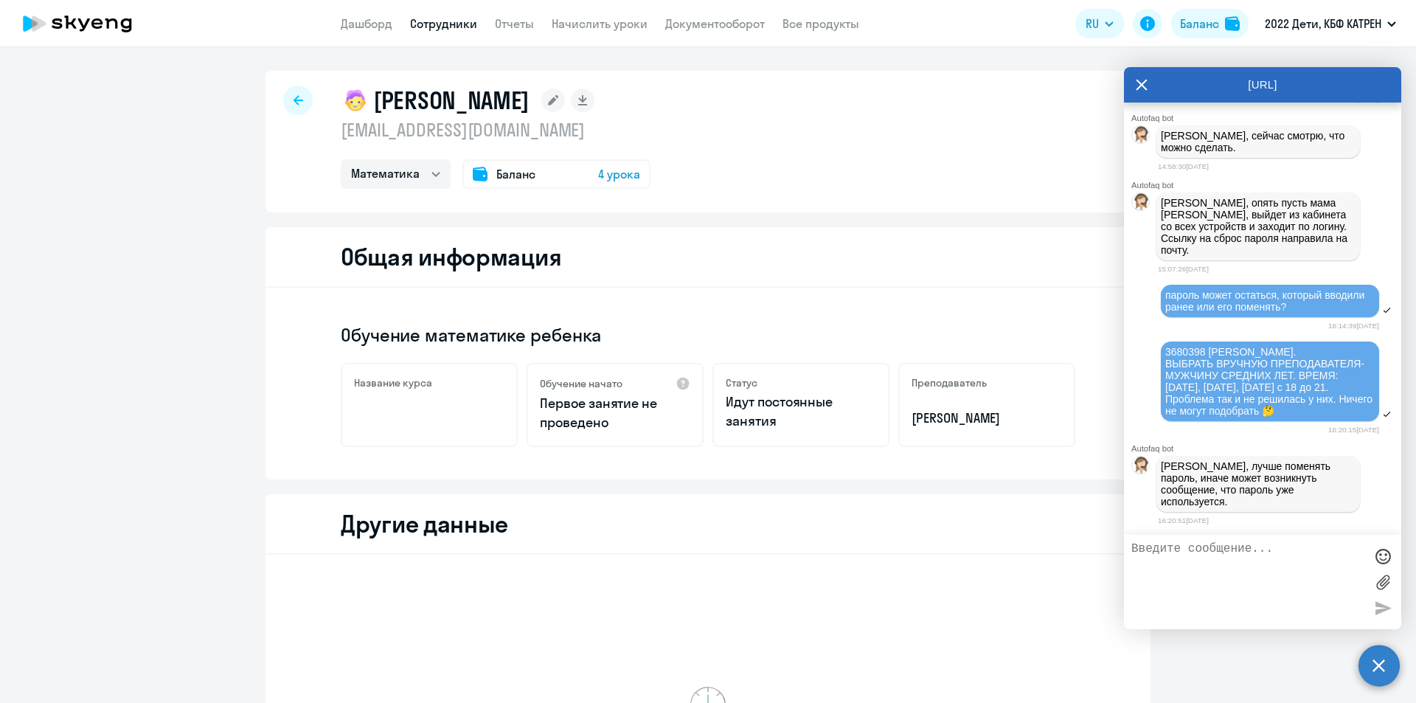
scroll to position [31653, 0]
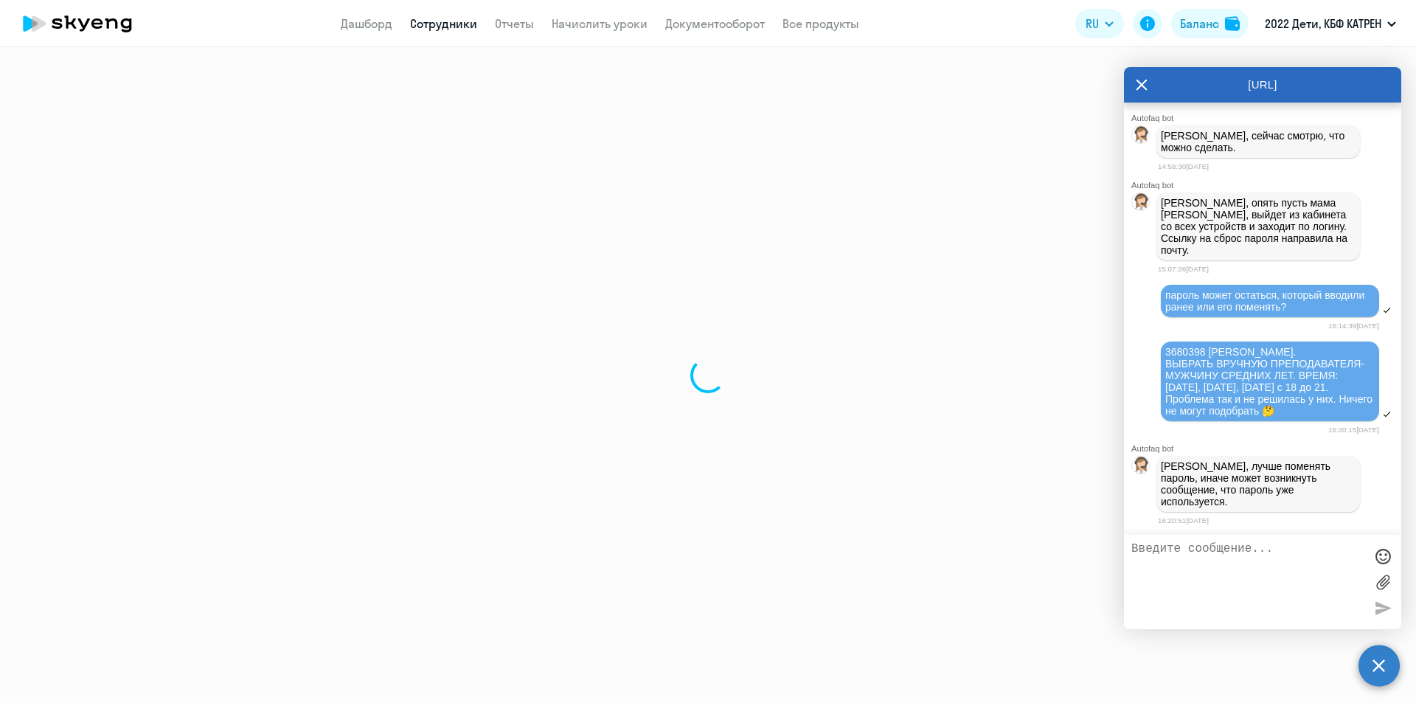
select select "30"
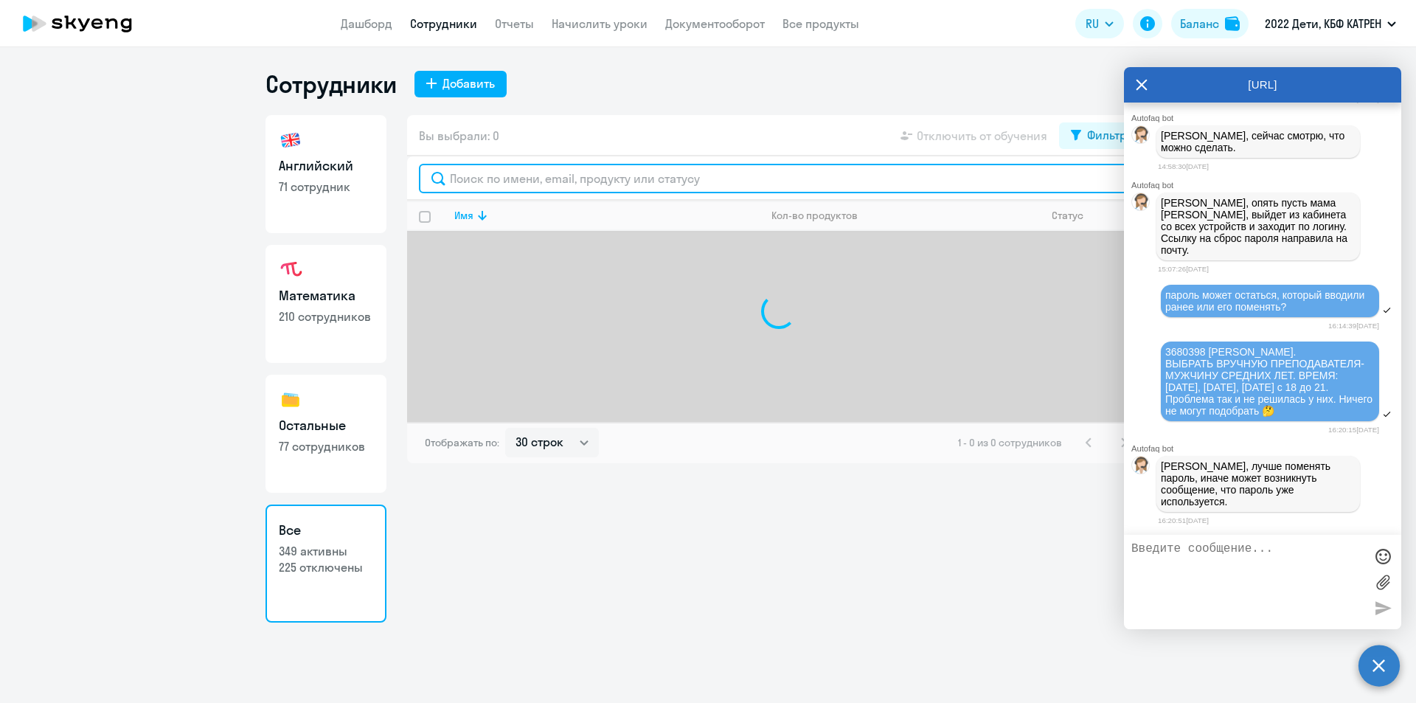
click at [616, 176] on input "text" at bounding box center [779, 178] width 720 height 29
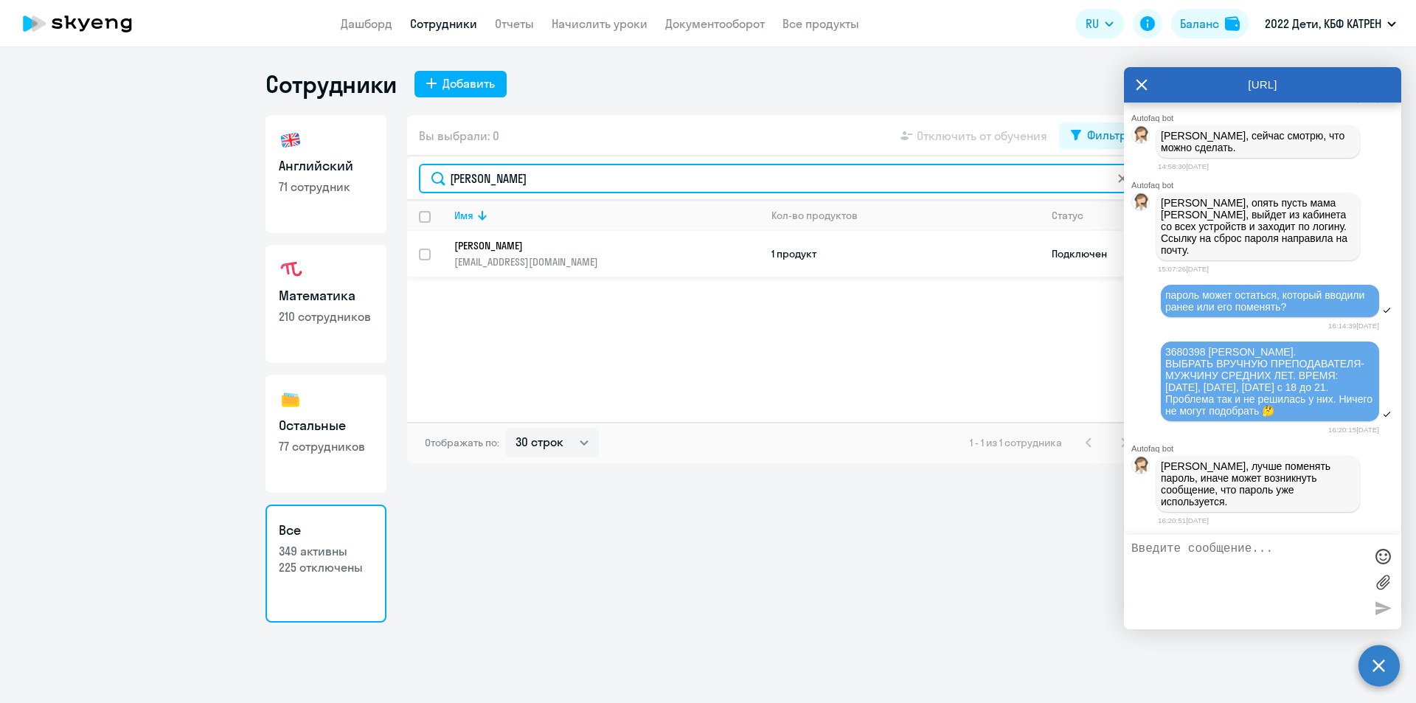
type input "хардиков"
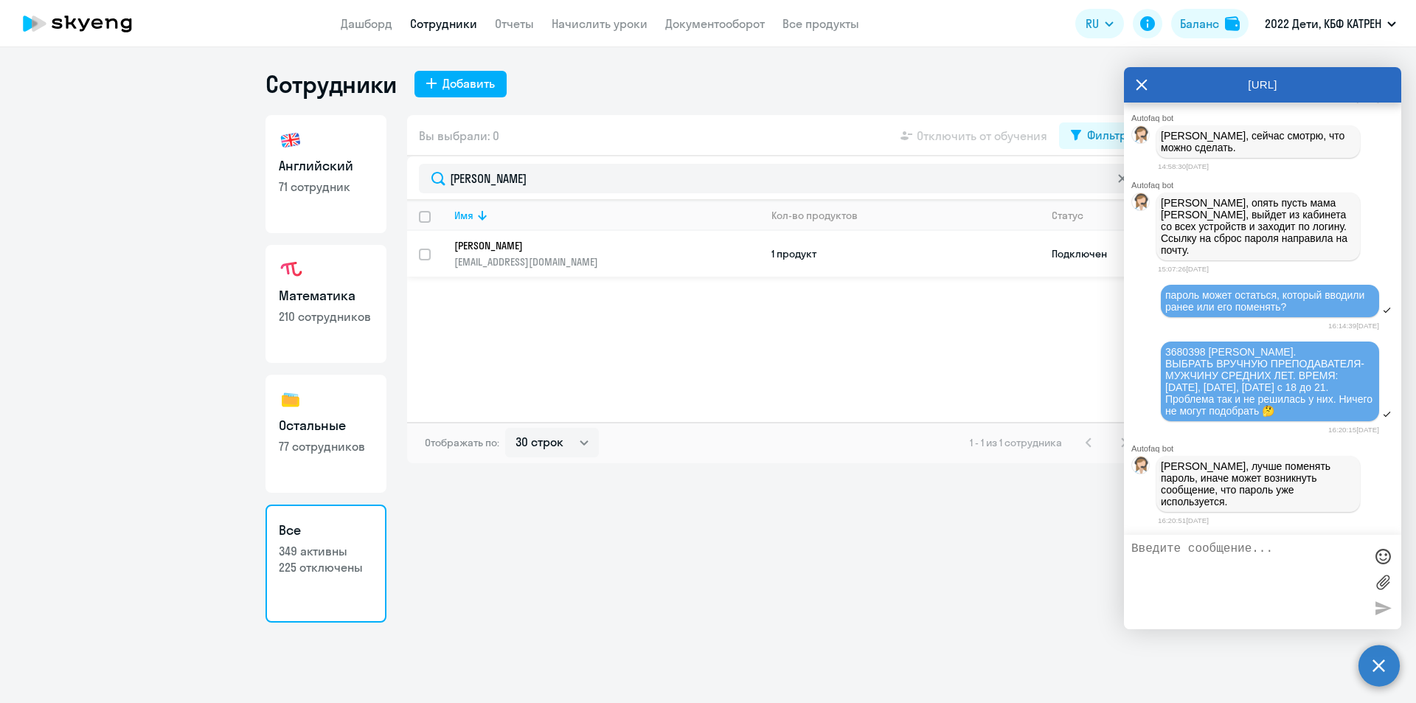
click at [585, 240] on p "Хардикова Карина Дмитриевна" at bounding box center [596, 245] width 285 height 13
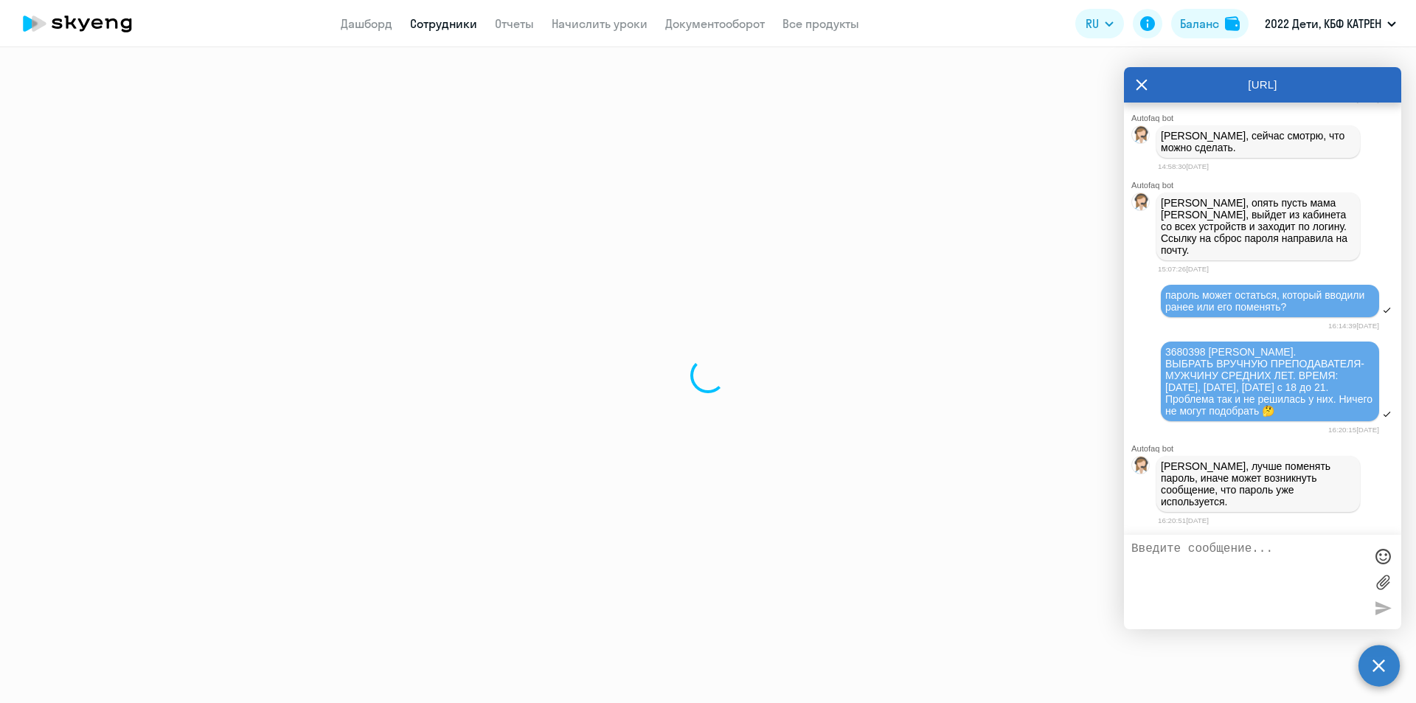
select select "others"
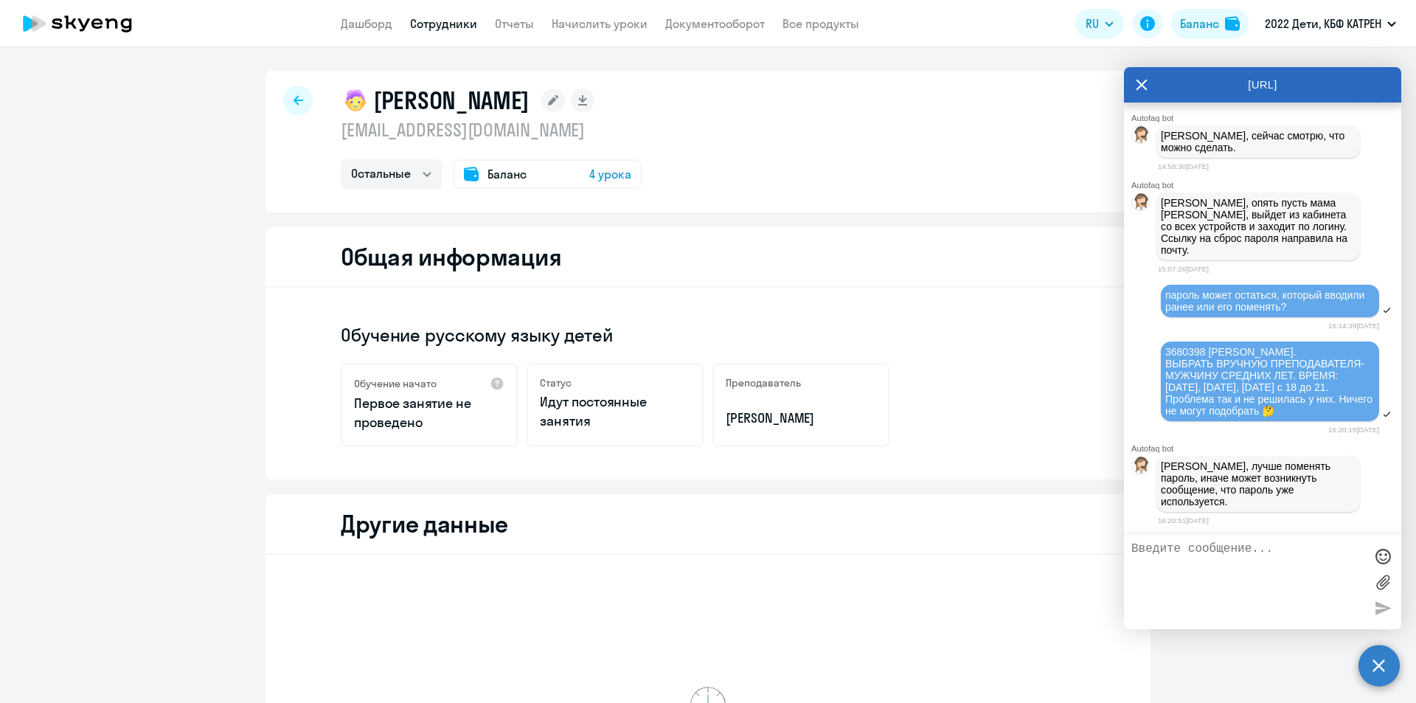
click at [436, 21] on link "Сотрудники" at bounding box center [443, 23] width 67 height 15
select select "30"
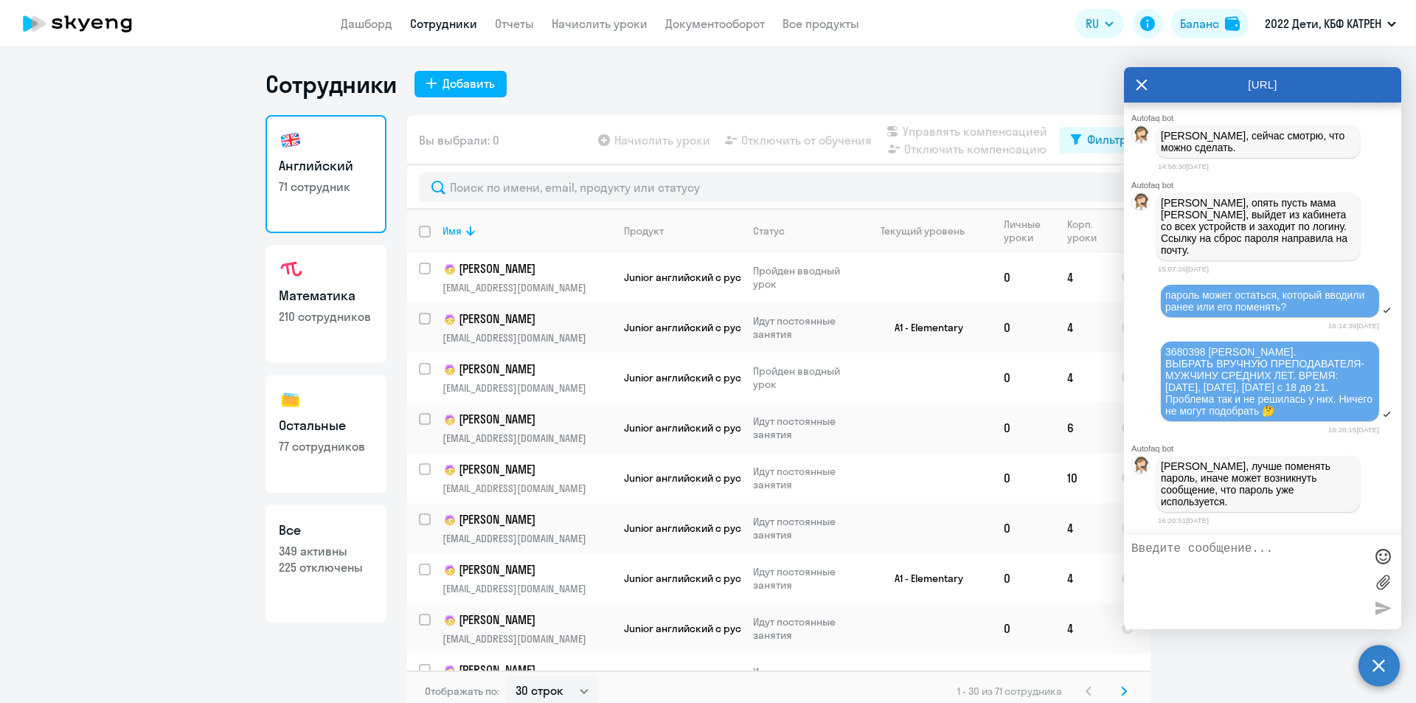
drag, startPoint x: 313, startPoint y: 541, endPoint x: 323, endPoint y: 535, distance: 11.7
click at [314, 541] on link "Все 349 активны 225 отключены" at bounding box center [325, 563] width 121 height 118
select select "30"
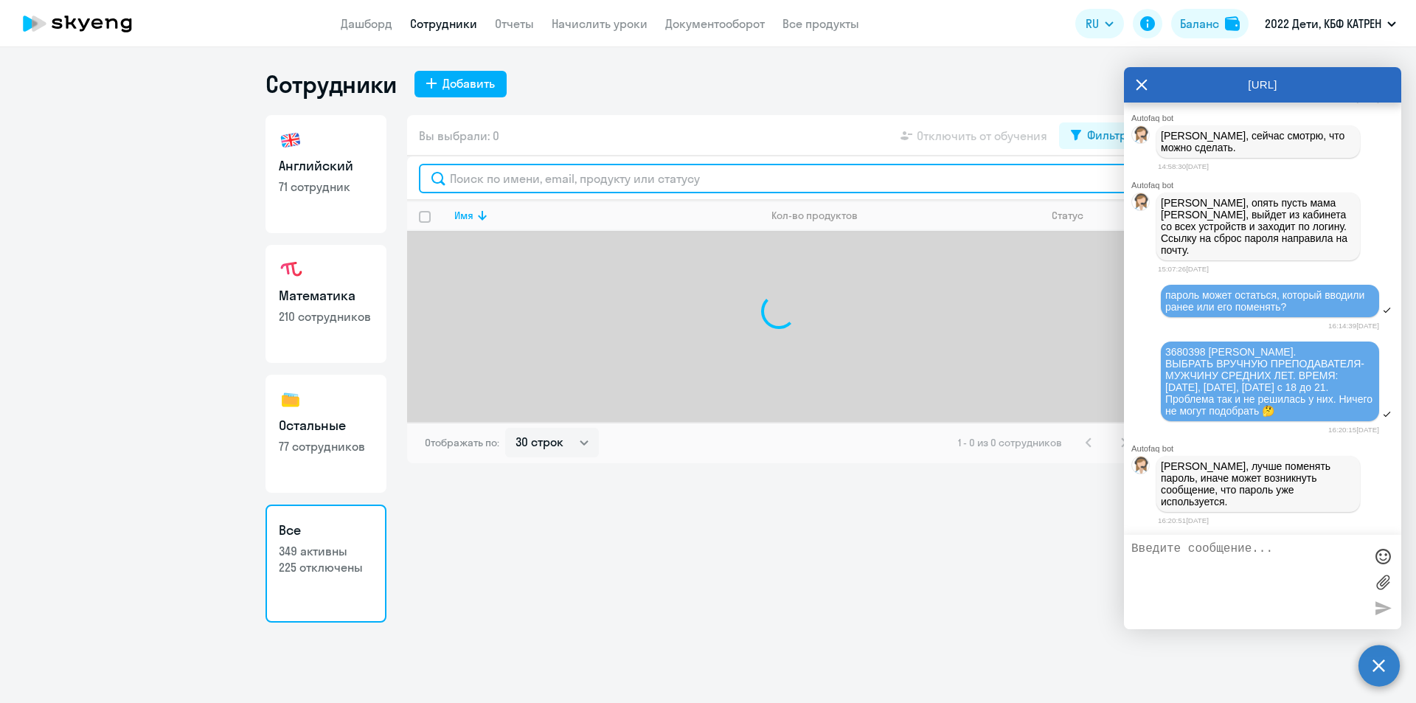
click at [577, 175] on input "text" at bounding box center [779, 178] width 720 height 29
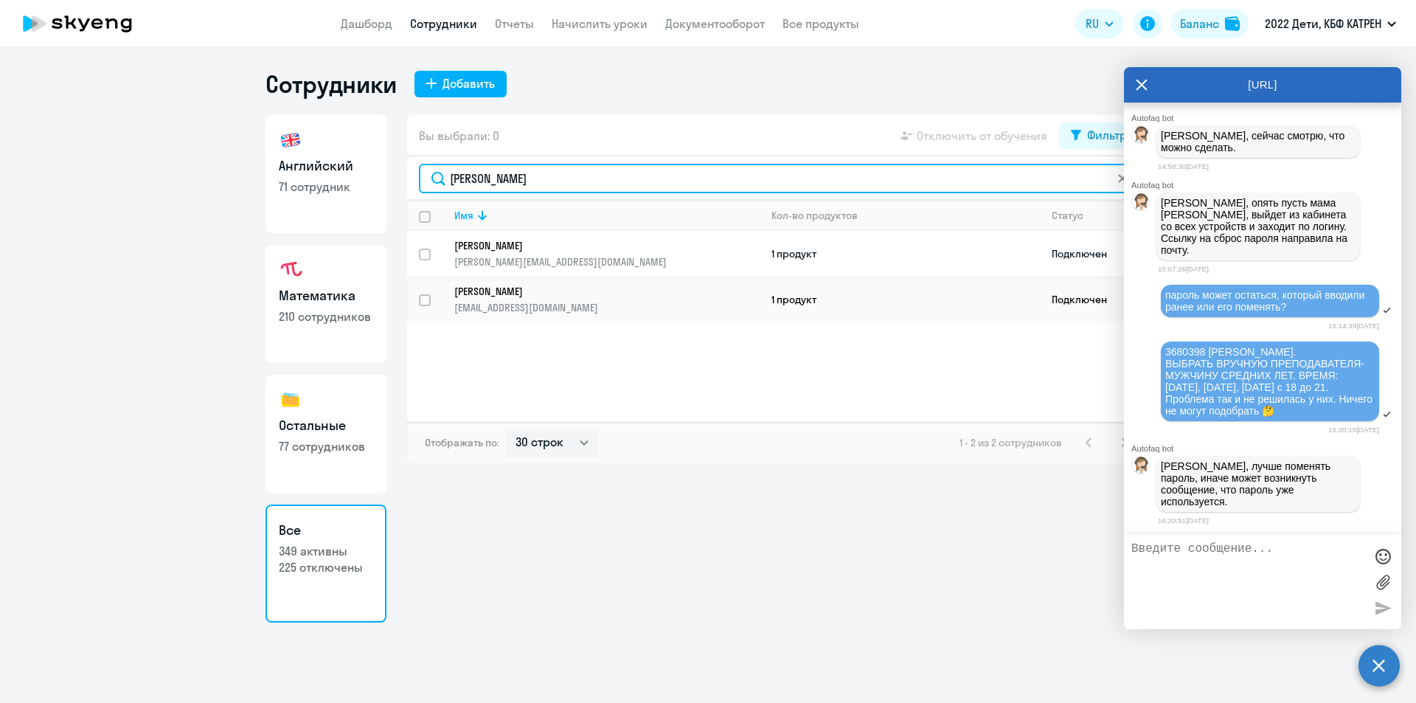
type input "наумов"
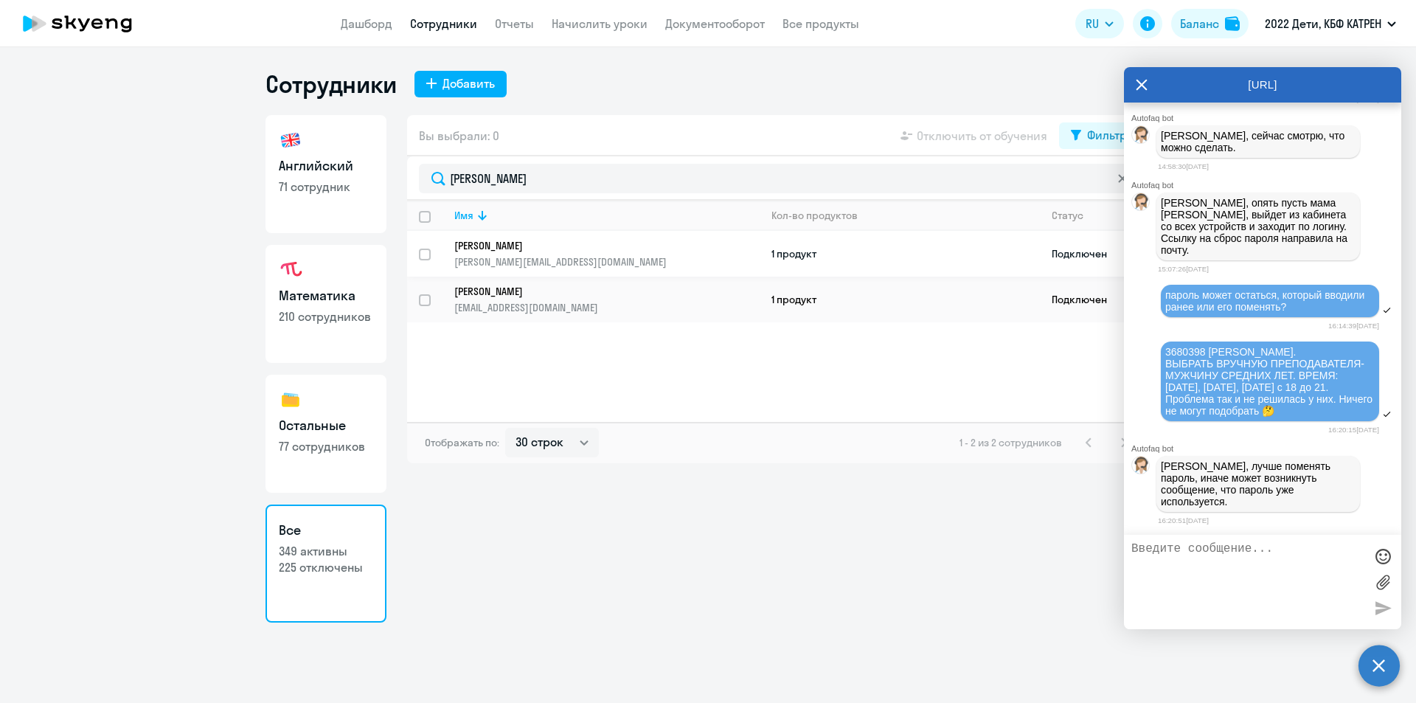
click at [585, 251] on p "Наумова Валерия Николаевна" at bounding box center [596, 245] width 285 height 13
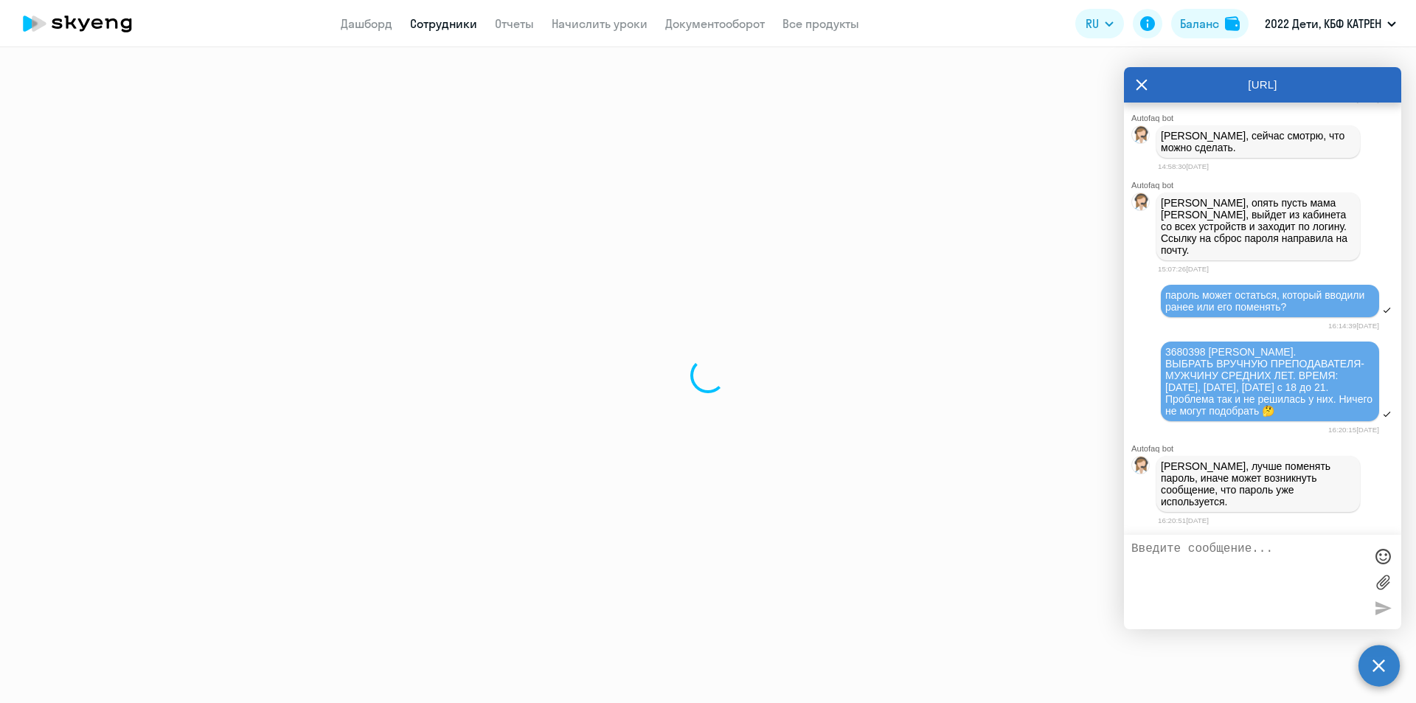
select select "others"
select select "30"
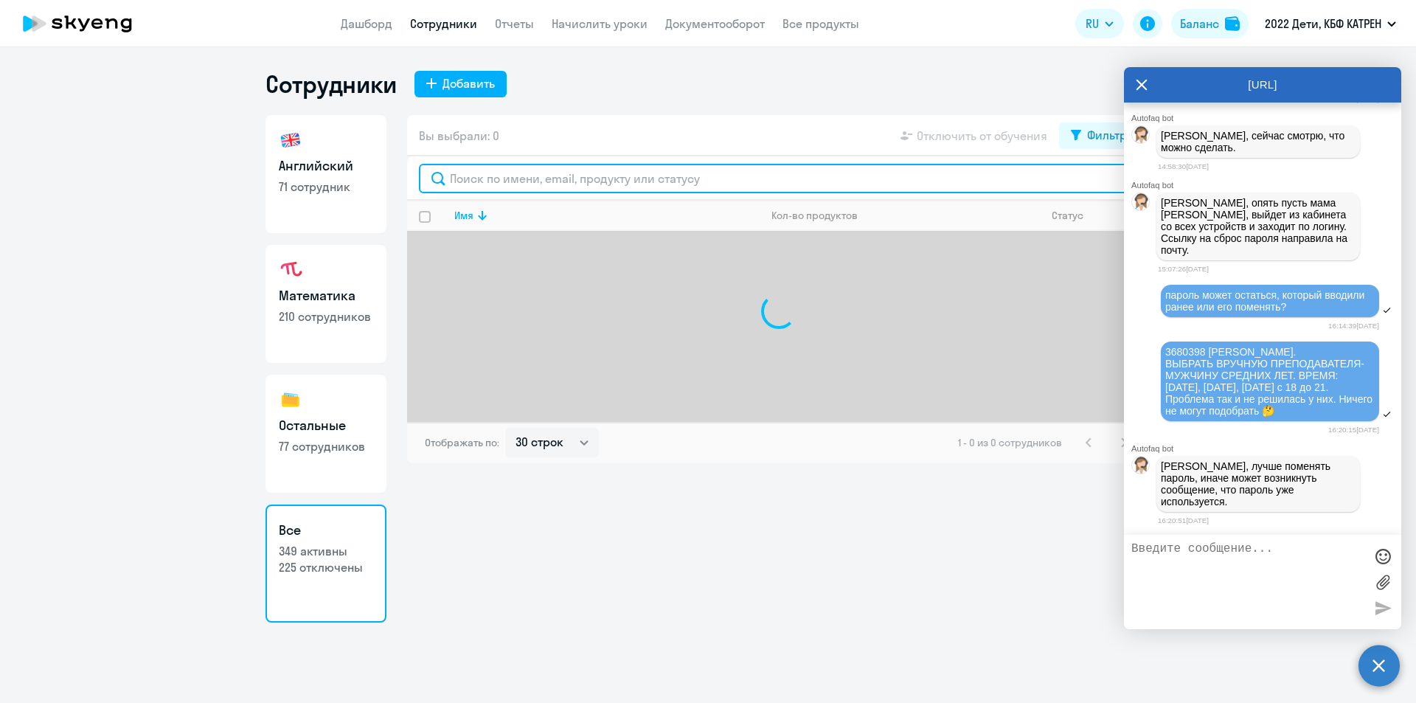
click at [572, 167] on input "text" at bounding box center [779, 178] width 720 height 29
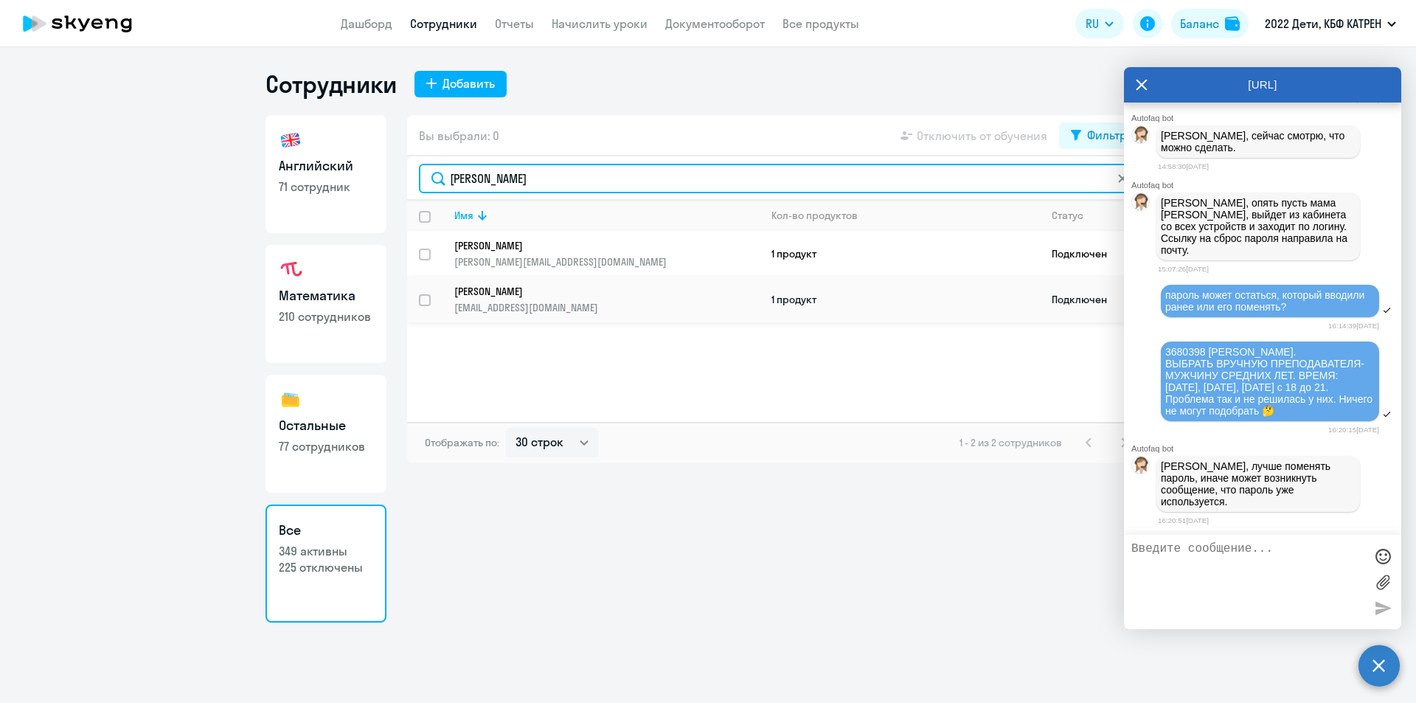
type input "наумов"
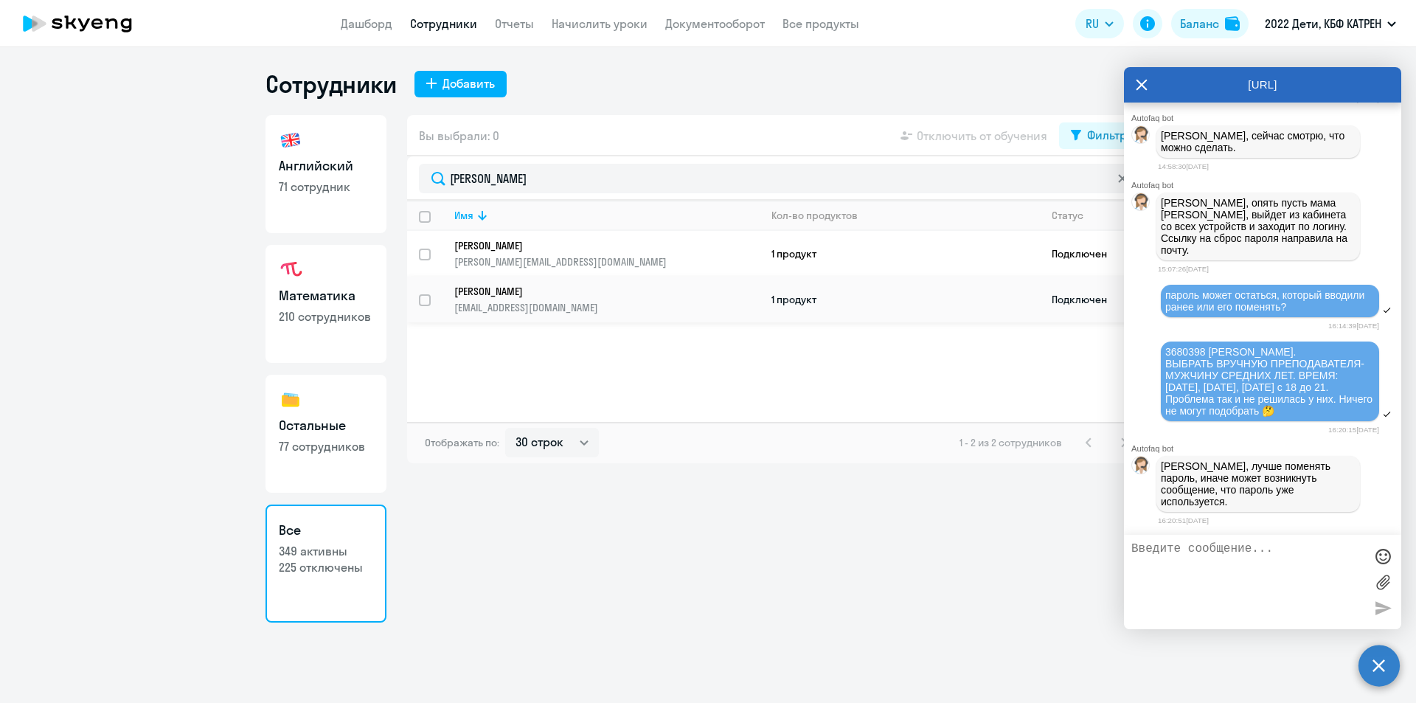
click at [550, 307] on p "mirtas2000@mail.ru" at bounding box center [606, 307] width 304 height 13
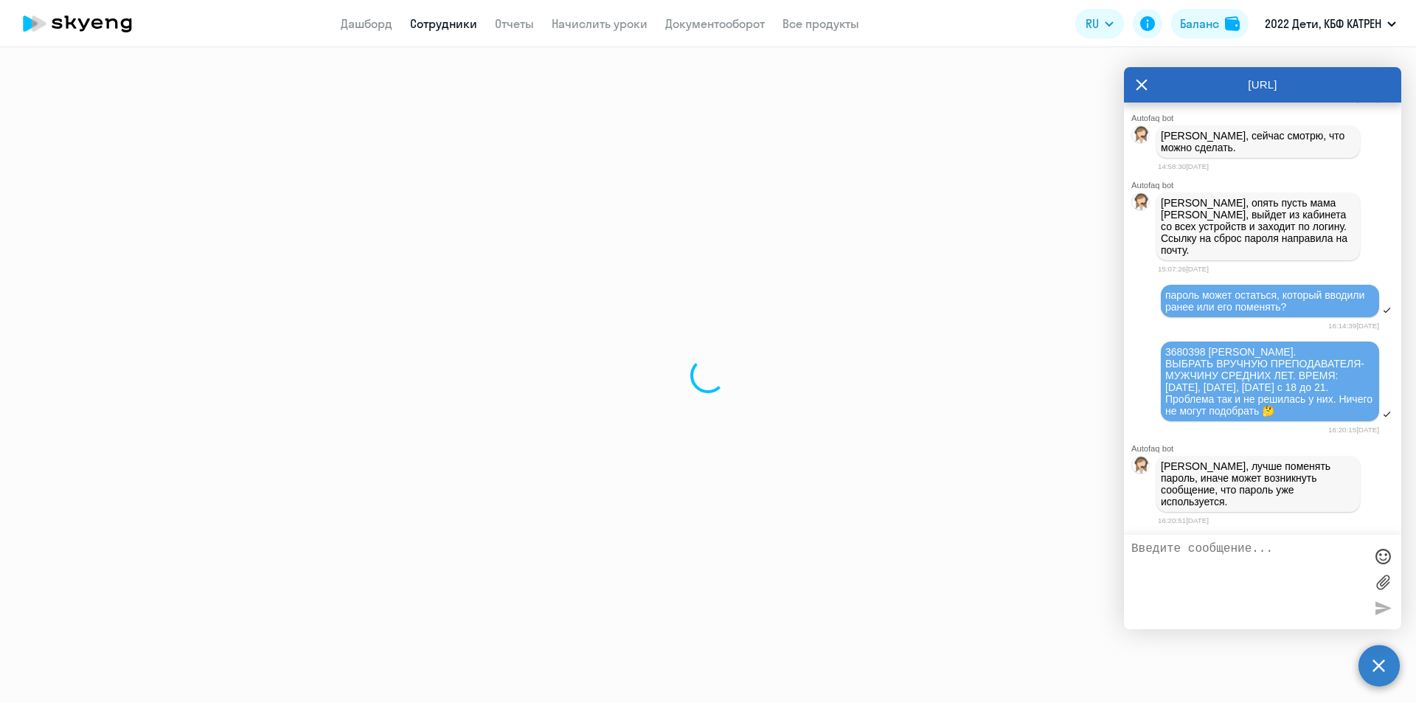
select select "math"
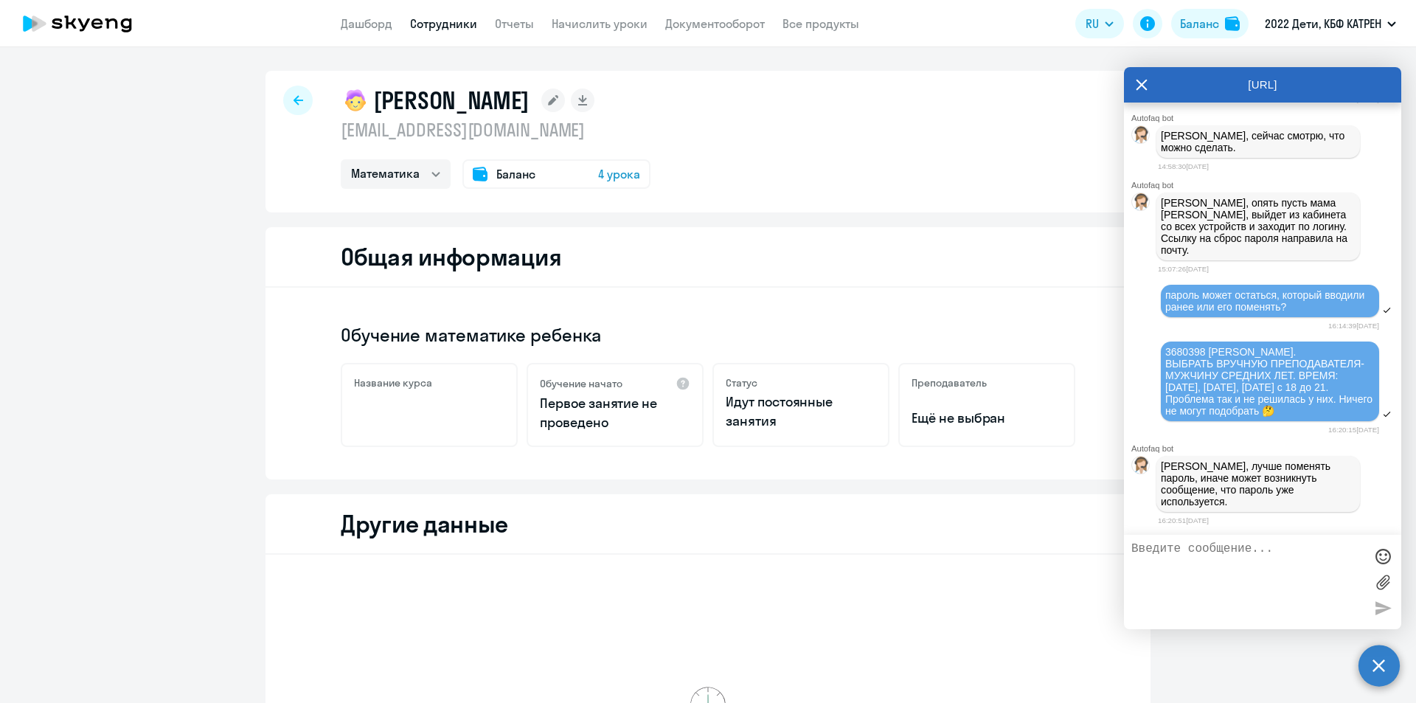
click at [1223, 557] on textarea at bounding box center [1247, 582] width 233 height 80
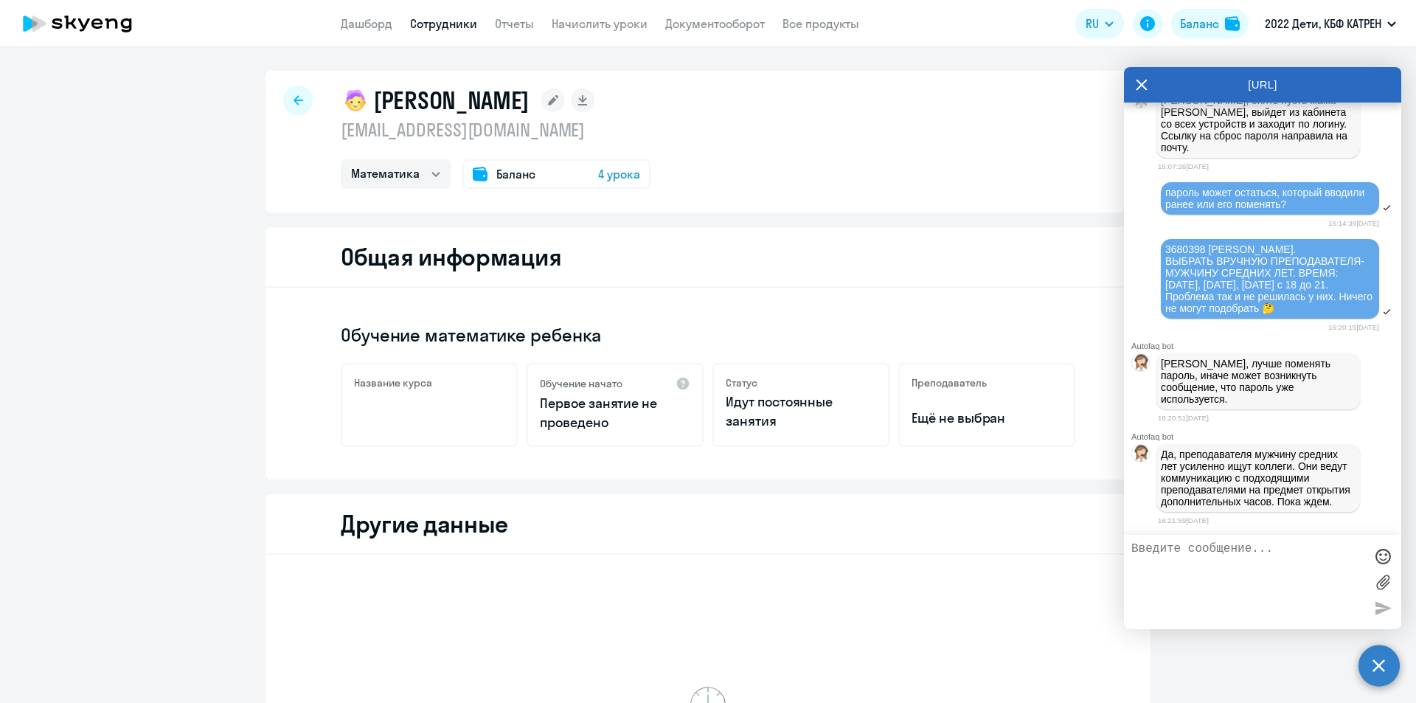
scroll to position [31767, 0]
drag, startPoint x: 1163, startPoint y: 438, endPoint x: 1231, endPoint y: 500, distance: 92.4
click at [1231, 500] on p "Да, преподавателя мужчину средних лет усиленно ищут коллеги. Они ведут коммуник…" at bounding box center [1257, 477] width 195 height 59
copy p "Да, преподавателя мужчину средних лет усиленно ищут коллеги. Они ведут коммуник…"
click at [436, 23] on link "Сотрудники" at bounding box center [443, 23] width 67 height 15
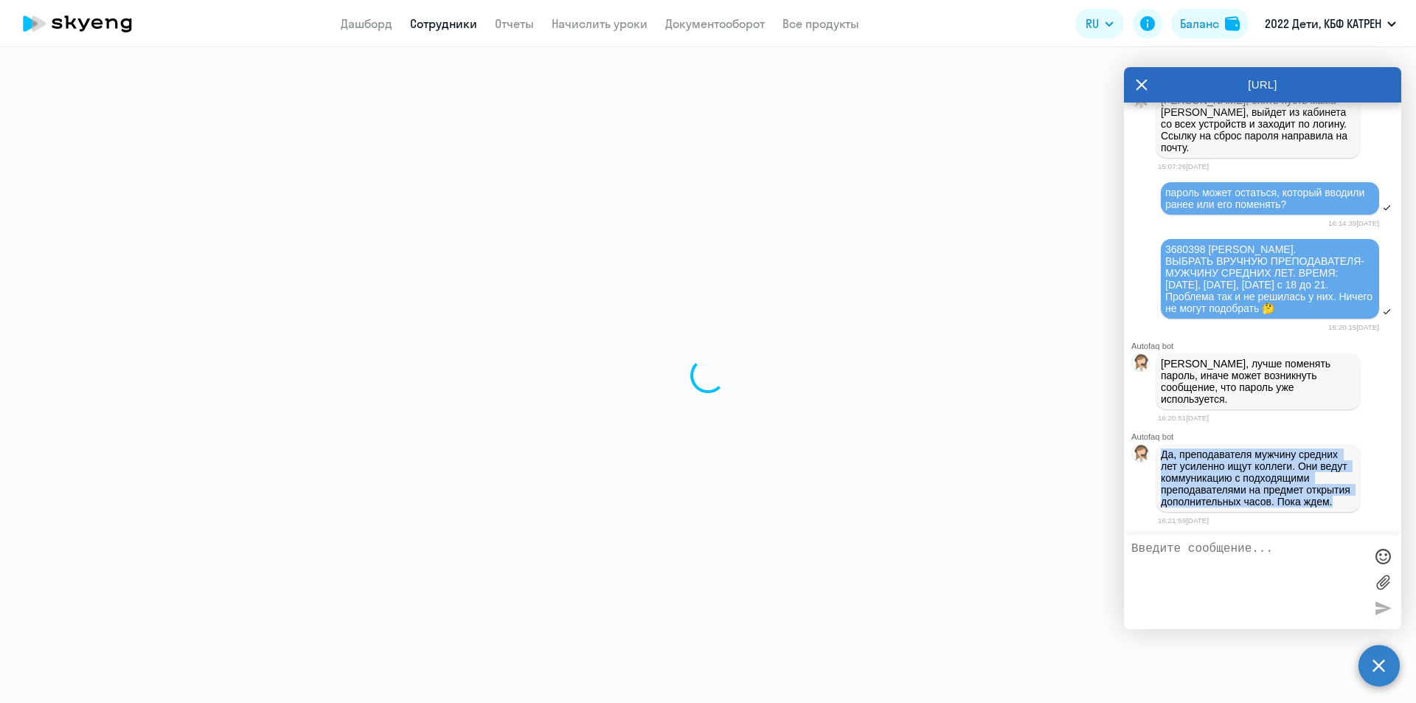
select select "30"
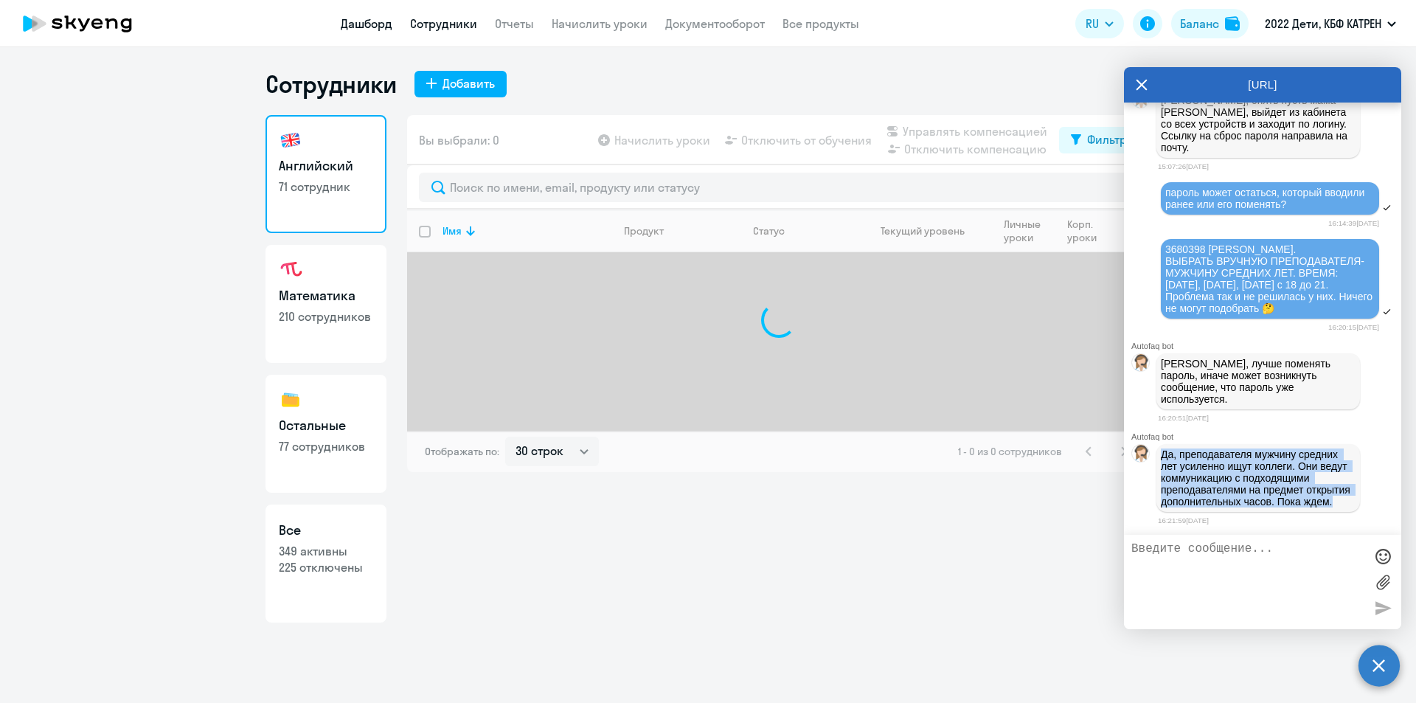
click at [357, 22] on link "Дашборд" at bounding box center [367, 23] width 52 height 15
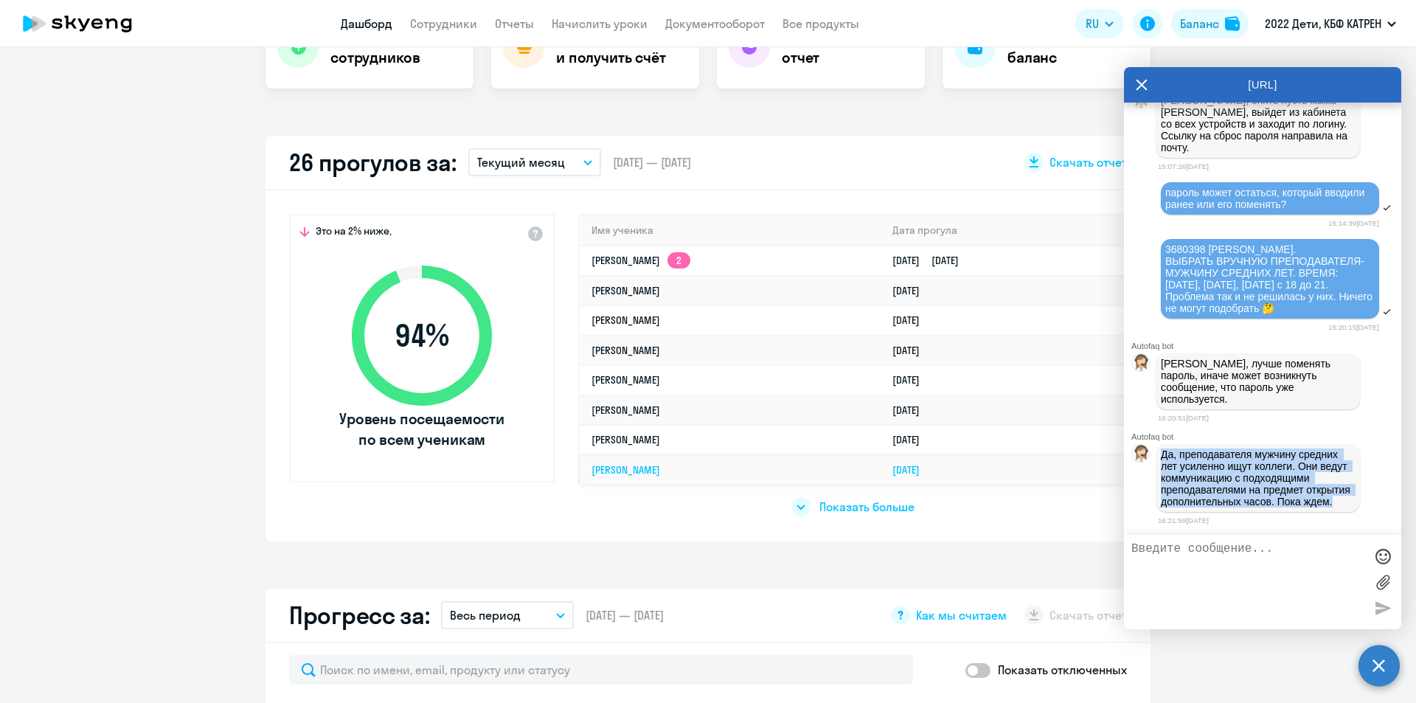
scroll to position [369, 0]
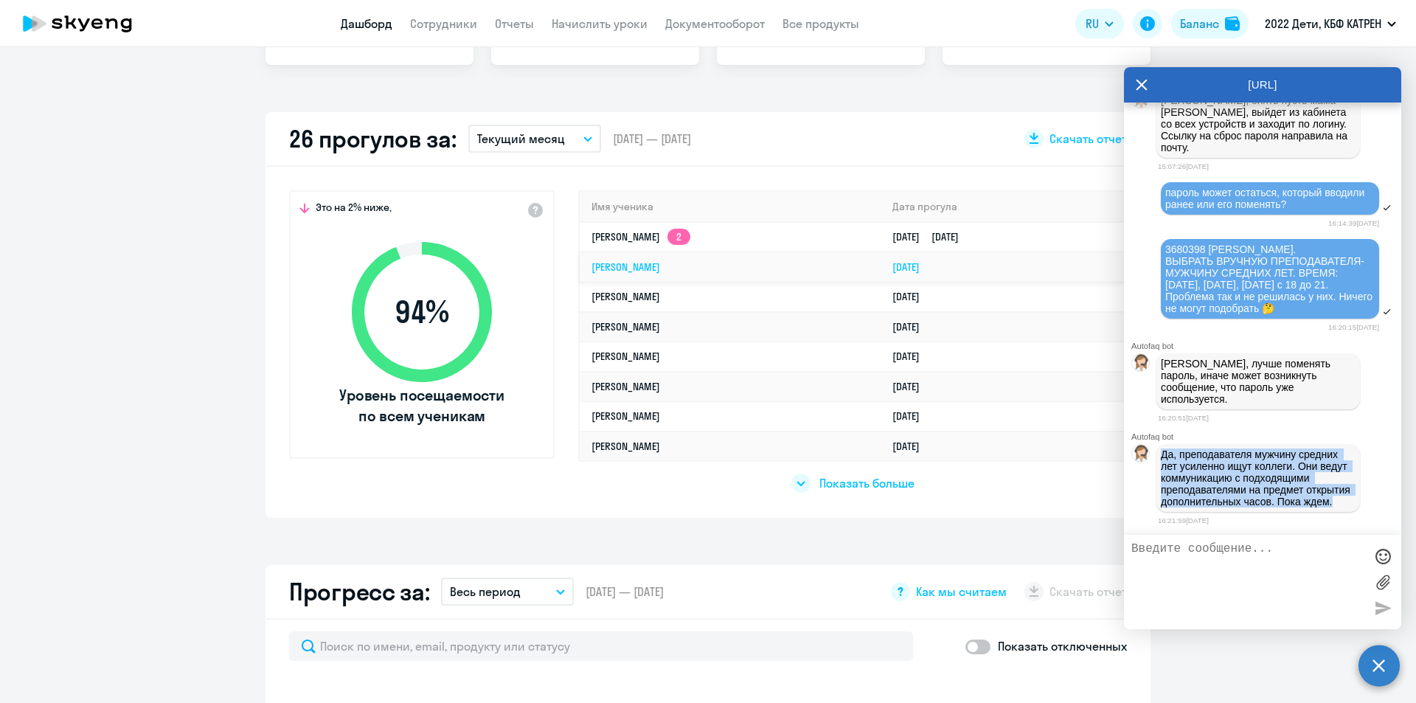
select select "30"
click at [1242, 512] on div "Да, преподавателя мужчину средних лет усиленно ищут коллеги. Они ведут коммуник…" at bounding box center [1262, 478] width 277 height 74
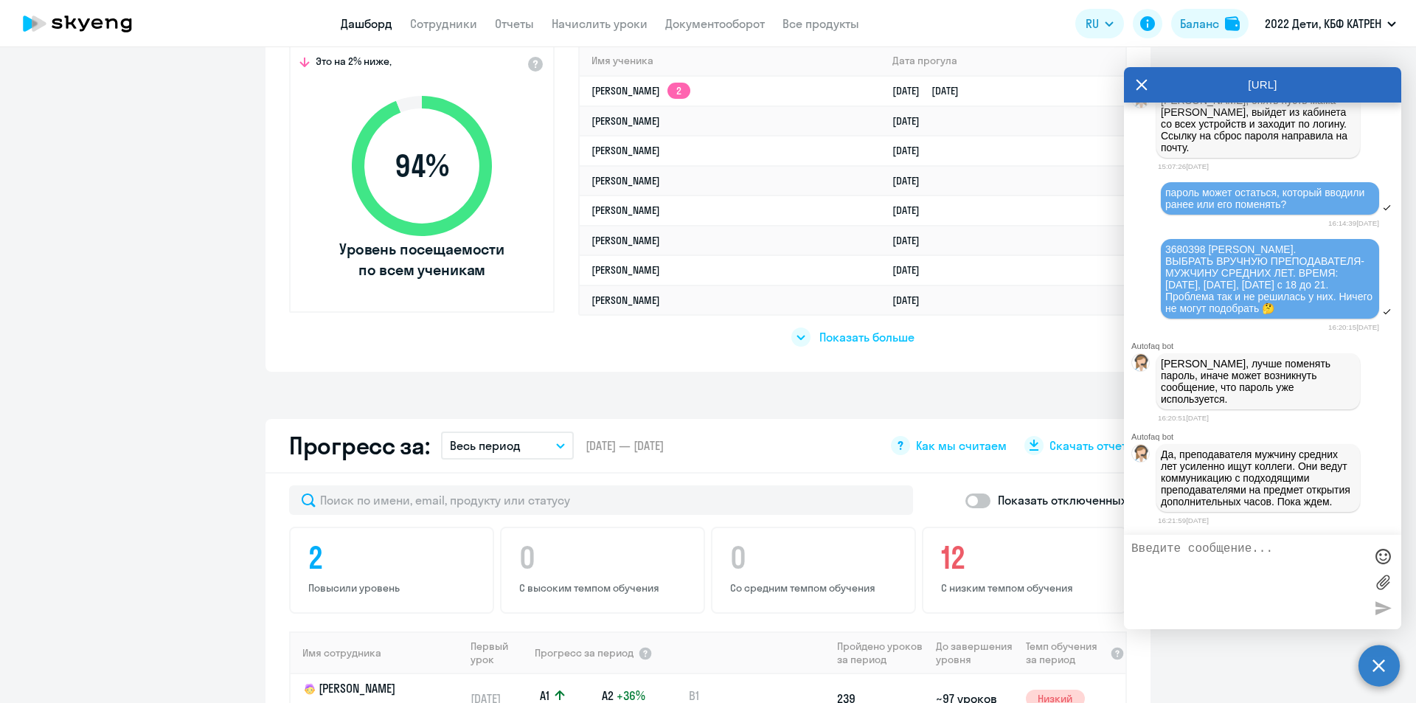
scroll to position [516, 0]
click at [1192, 551] on textarea at bounding box center [1247, 582] width 233 height 80
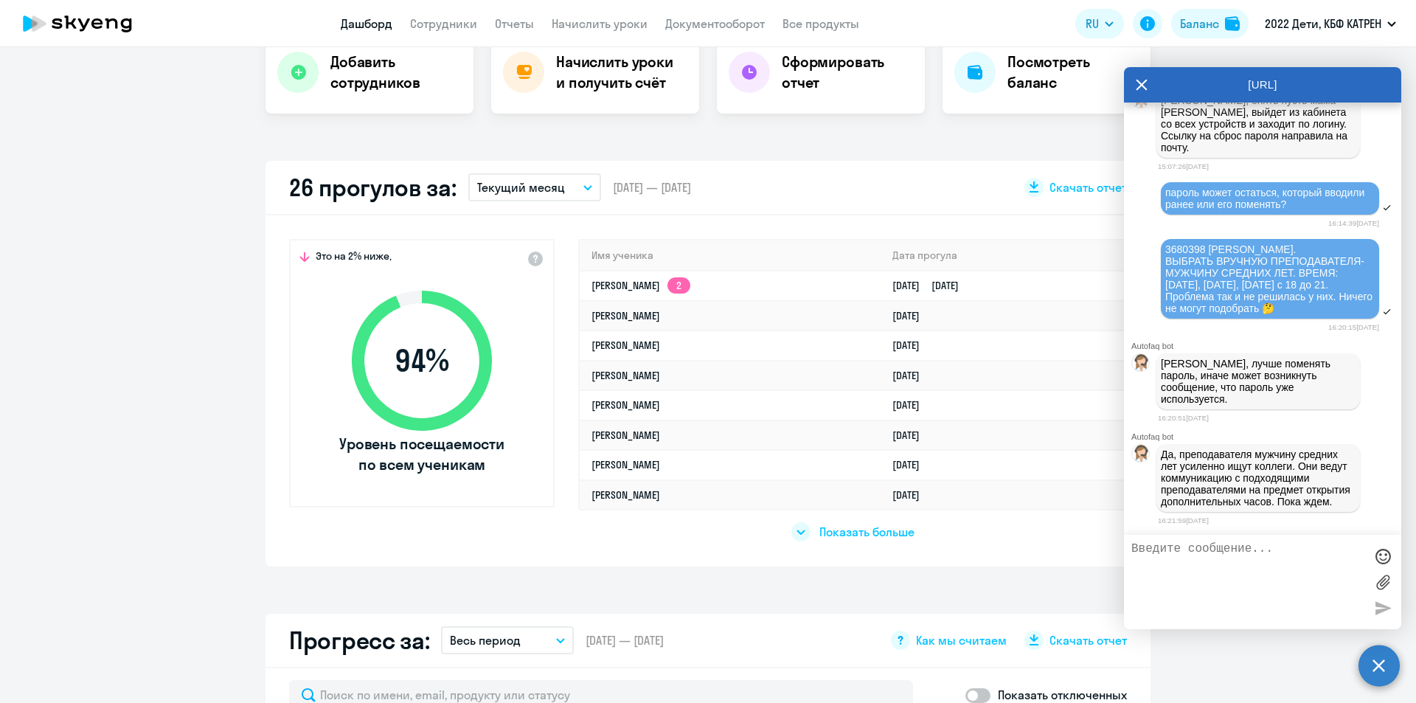
scroll to position [295, 0]
